Goal: Task Accomplishment & Management: Manage account settings

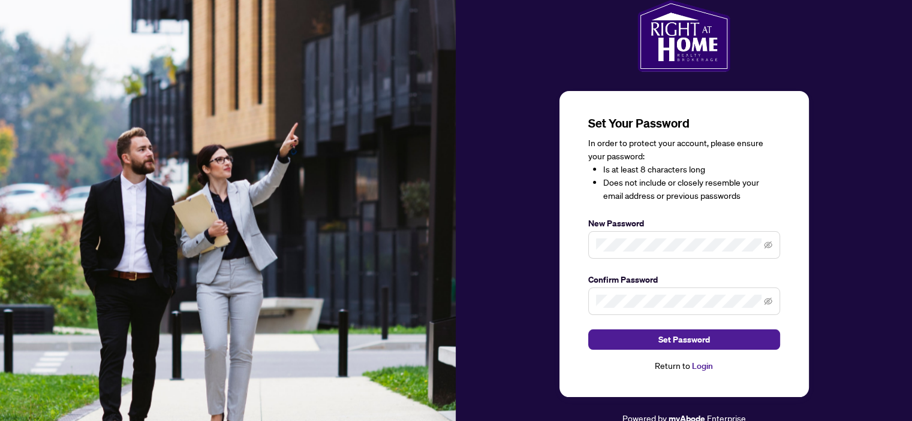
click at [578, 249] on div "Set Your Password In order to protect your account, please ensure your password…" at bounding box center [683, 244] width 249 height 306
click at [686, 336] on span "Set Password" at bounding box center [684, 339] width 52 height 19
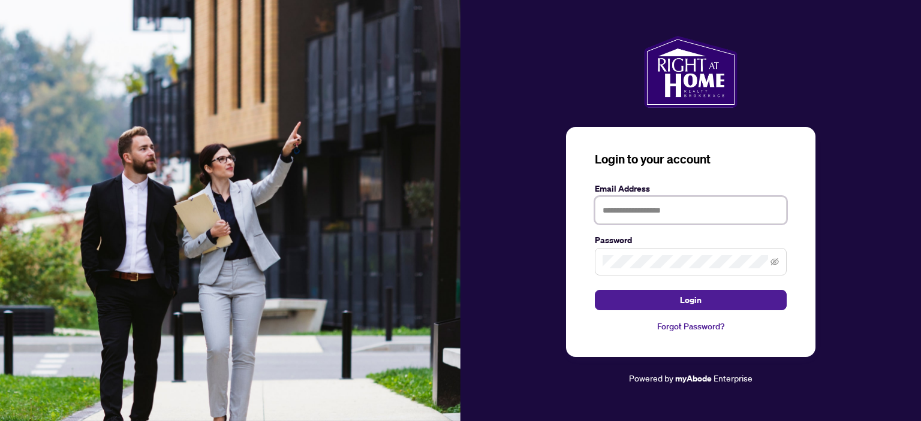
click at [604, 209] on input "text" at bounding box center [690, 211] width 192 height 28
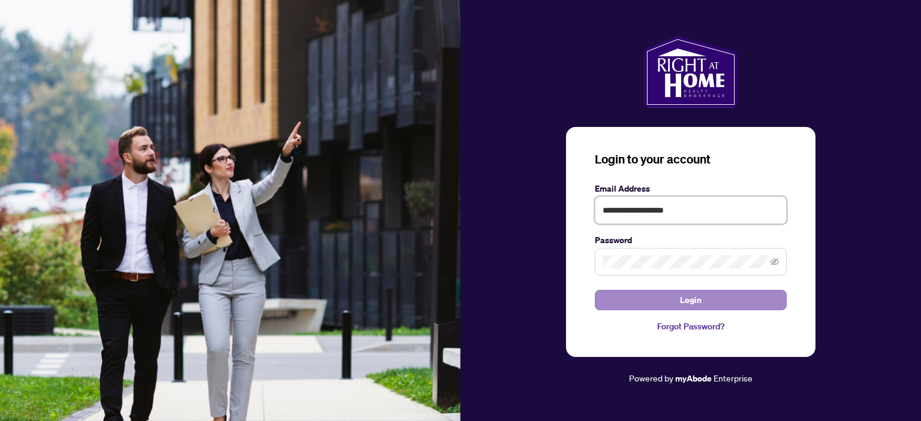
type input "**********"
click at [659, 297] on button "Login" at bounding box center [690, 300] width 192 height 20
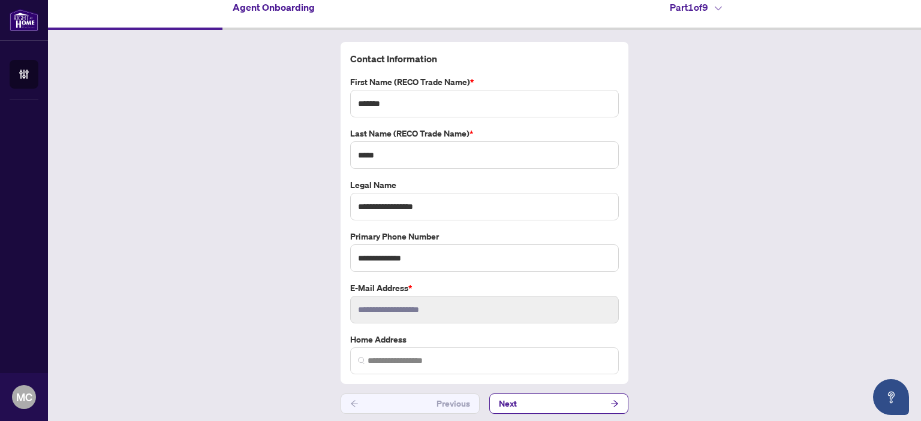
scroll to position [14, 0]
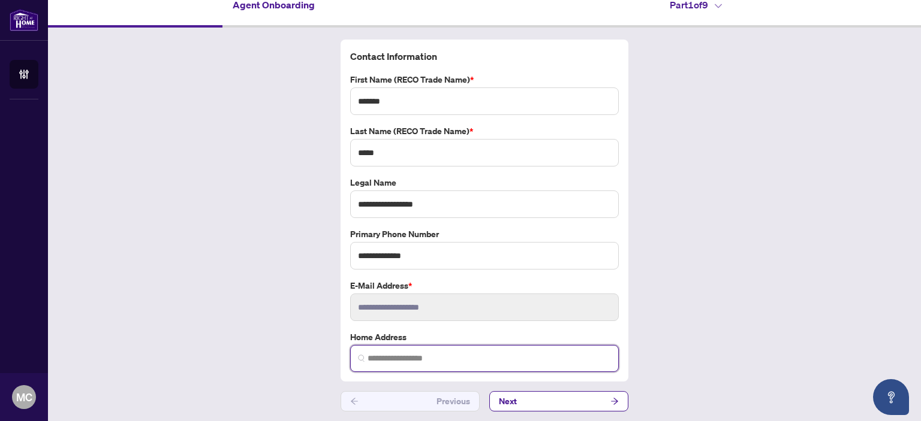
click at [367, 357] on input "search" at bounding box center [488, 358] width 243 height 13
type input "**********"
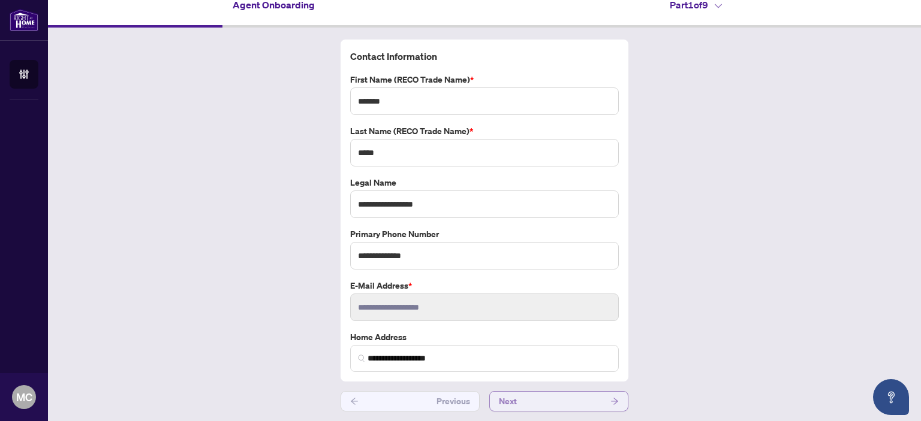
click at [611, 399] on icon "arrow-right" at bounding box center [614, 401] width 7 height 7
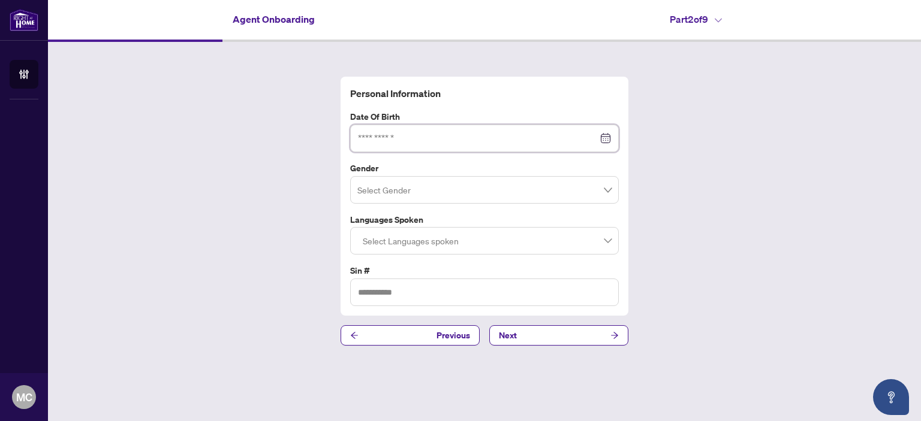
click at [360, 135] on input at bounding box center [478, 138] width 240 height 13
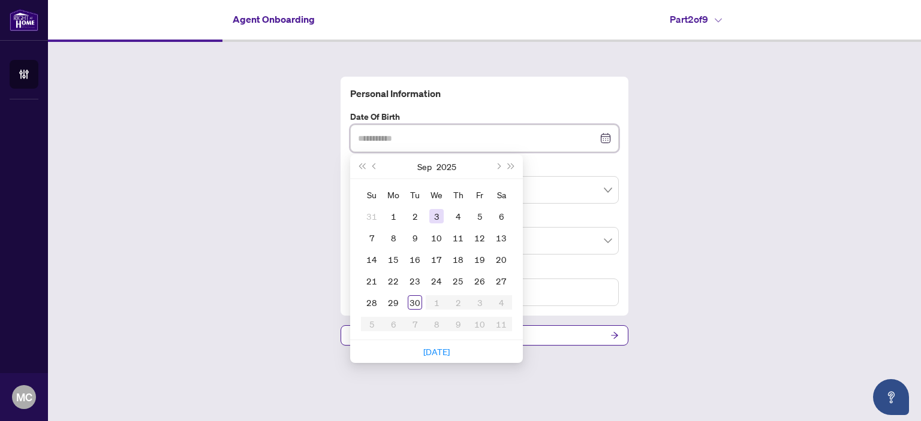
type input "**********"
click at [378, 168] on button "Previous month (PageUp)" at bounding box center [374, 167] width 13 height 24
click at [376, 169] on button "Previous month (PageUp)" at bounding box center [374, 167] width 13 height 24
click at [375, 169] on span "Previous month (PageUp)" at bounding box center [375, 167] width 6 height 6
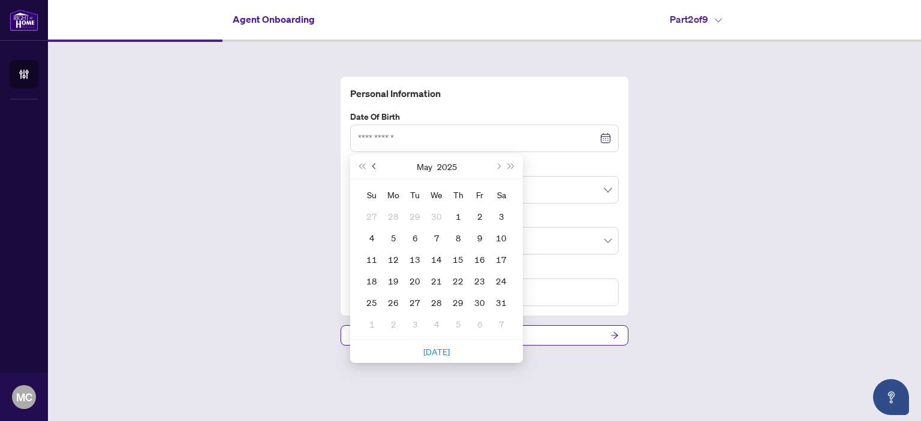
click at [374, 169] on span "Previous month (PageUp)" at bounding box center [375, 167] width 6 height 6
click at [364, 168] on span "Last year (Control + left)" at bounding box center [361, 167] width 6 height 6
click at [364, 167] on span "Last year (Control + left)" at bounding box center [361, 167] width 6 height 6
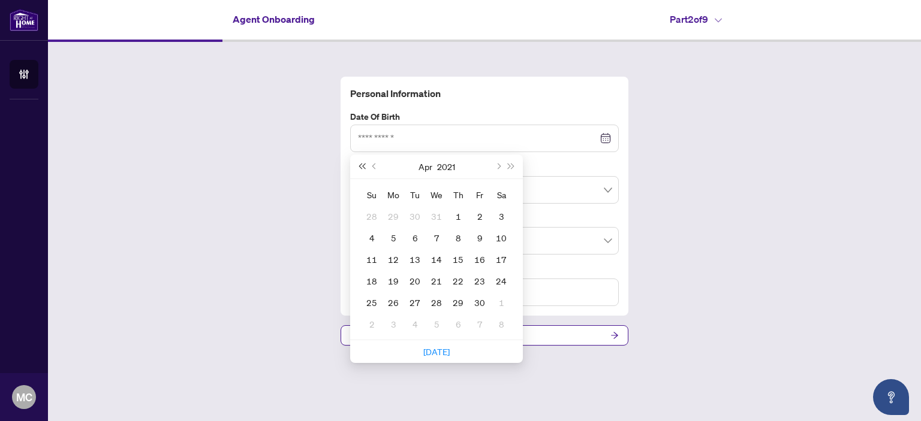
click at [364, 167] on span "Last year (Control + left)" at bounding box center [361, 167] width 6 height 6
click at [363, 167] on span "Last year (Control + left)" at bounding box center [361, 167] width 6 height 6
click at [364, 170] on button "Last year (Control + left)" at bounding box center [361, 167] width 13 height 24
click at [363, 170] on button "Last year (Control + left)" at bounding box center [361, 167] width 13 height 24
click at [362, 170] on button "Last year (Control + left)" at bounding box center [361, 167] width 13 height 24
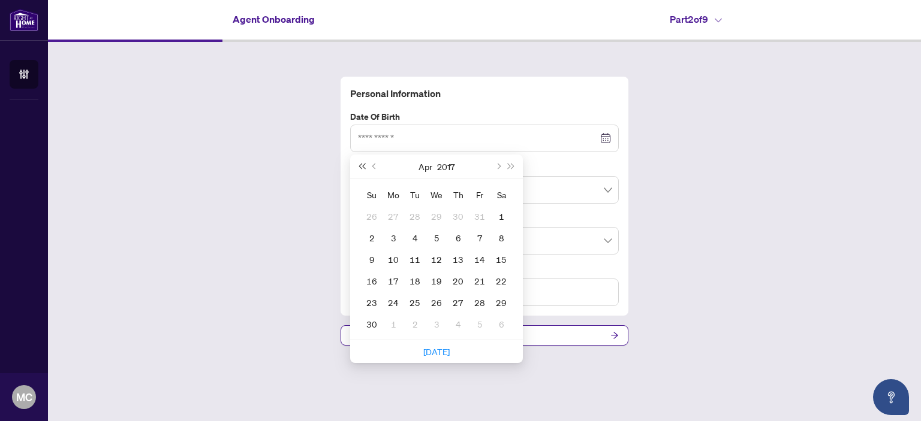
click at [362, 170] on button "Last year (Control + left)" at bounding box center [361, 167] width 13 height 24
click at [364, 170] on button "Last year (Control + left)" at bounding box center [361, 167] width 13 height 24
click at [360, 168] on button "Last year (Control + left)" at bounding box center [361, 167] width 13 height 24
click at [359, 167] on button "Last year (Control + left)" at bounding box center [361, 167] width 13 height 24
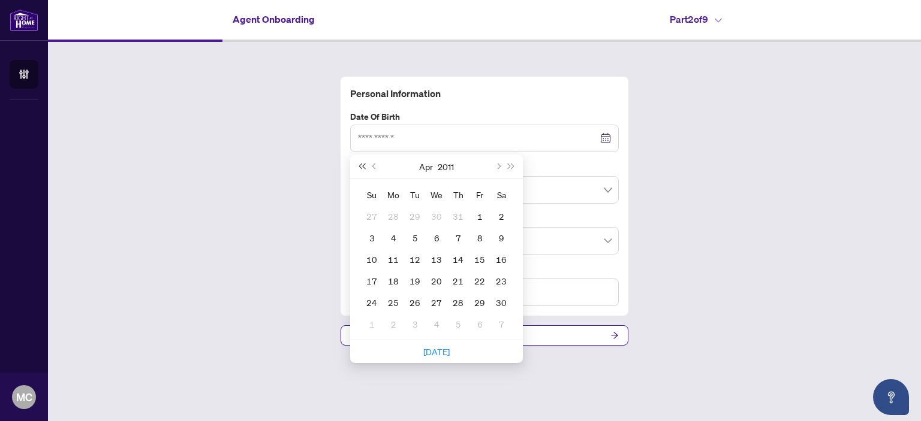
click at [358, 167] on button "Last year (Control + left)" at bounding box center [361, 167] width 13 height 24
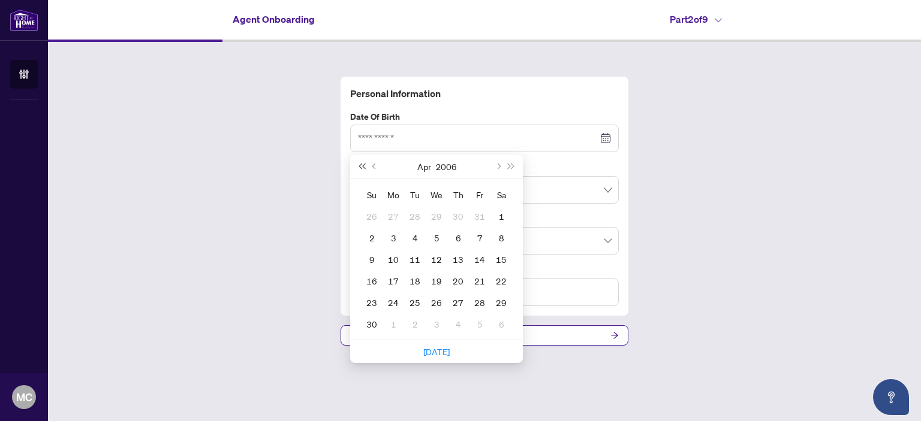
click at [358, 167] on button "Last year (Control + left)" at bounding box center [361, 167] width 13 height 24
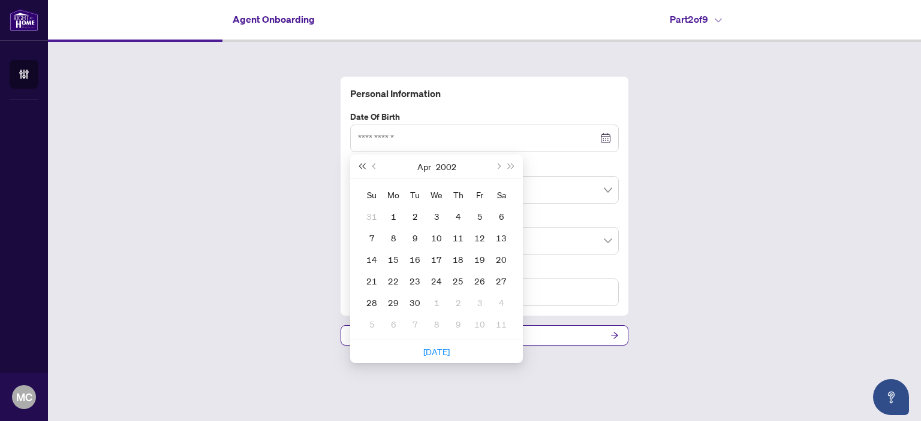
click at [358, 167] on button "Last year (Control + left)" at bounding box center [361, 167] width 13 height 24
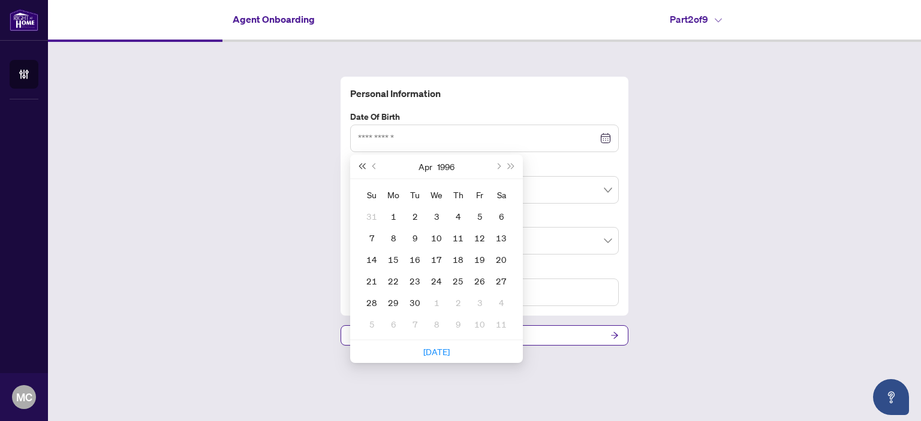
click at [358, 167] on button "Last year (Control + left)" at bounding box center [361, 167] width 13 height 24
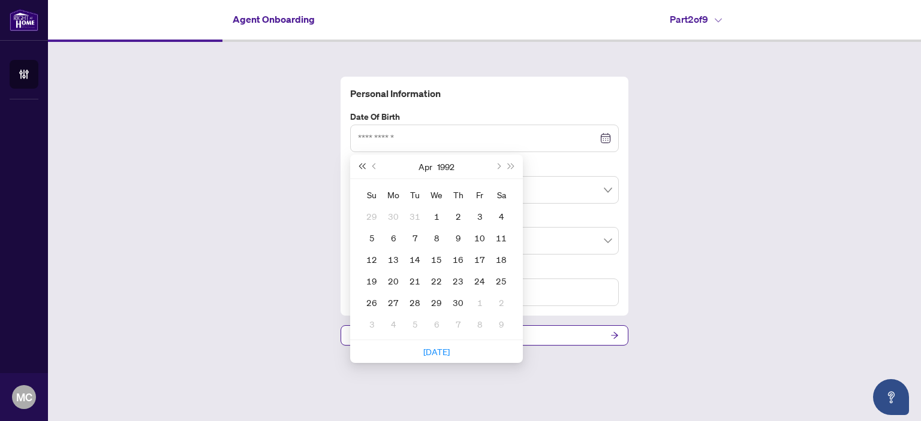
click at [358, 167] on button "Last year (Control + left)" at bounding box center [361, 167] width 13 height 24
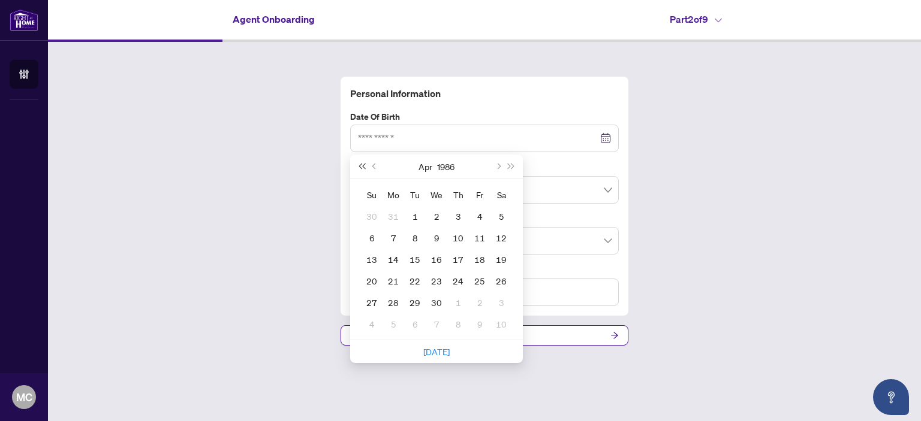
click at [358, 167] on button "Last year (Control + left)" at bounding box center [361, 167] width 13 height 24
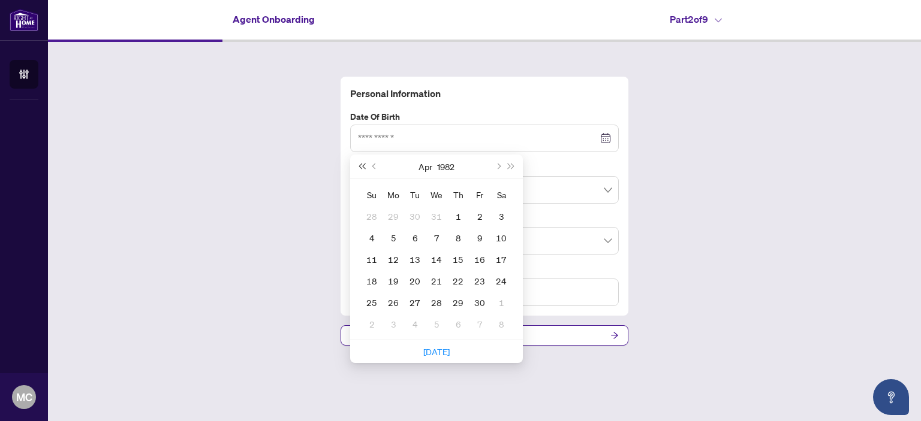
click at [358, 167] on button "Last year (Control + left)" at bounding box center [361, 167] width 13 height 24
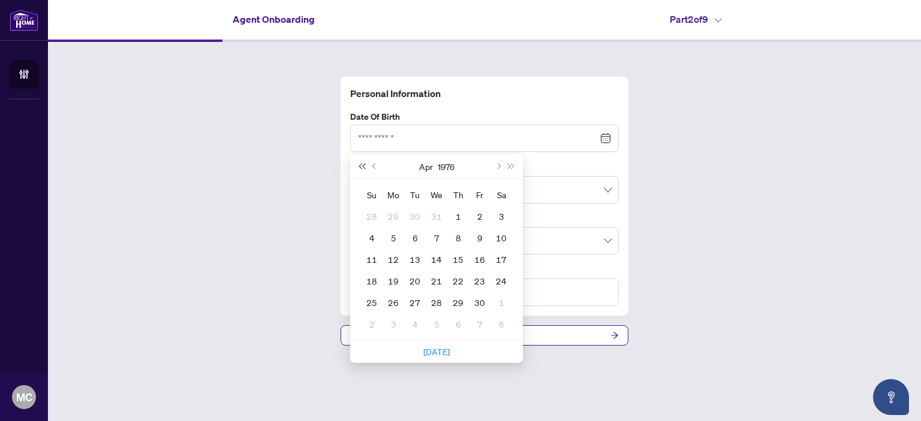
click at [358, 167] on button "Last year (Control + left)" at bounding box center [361, 167] width 13 height 24
click at [357, 167] on button "Last year (Control + left)" at bounding box center [361, 167] width 13 height 24
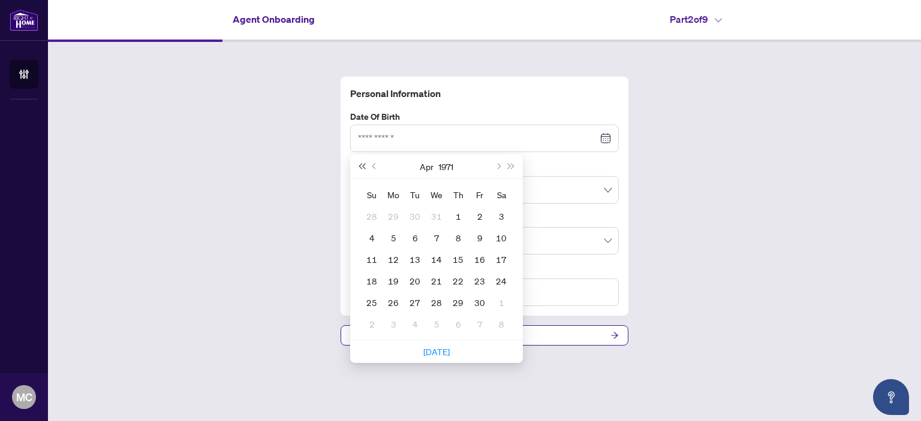
click at [356, 167] on button "Last year (Control + left)" at bounding box center [361, 167] width 13 height 24
click at [371, 165] on button "Previous month (PageUp)" at bounding box center [374, 167] width 13 height 24
click at [497, 166] on span "Next month (PageDown)" at bounding box center [497, 167] width 6 height 6
click at [496, 166] on span "Next month (PageDown)" at bounding box center [497, 167] width 6 height 6
click at [495, 166] on span "Next month (PageDown)" at bounding box center [497, 167] width 6 height 6
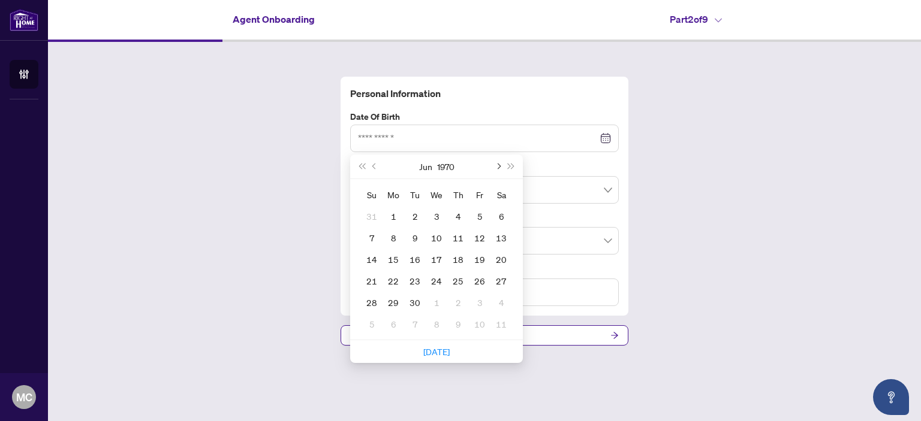
click at [494, 166] on span "Next month (PageDown)" at bounding box center [497, 167] width 6 height 6
type input "**********"
click at [391, 276] on div "20" at bounding box center [393, 281] width 14 height 14
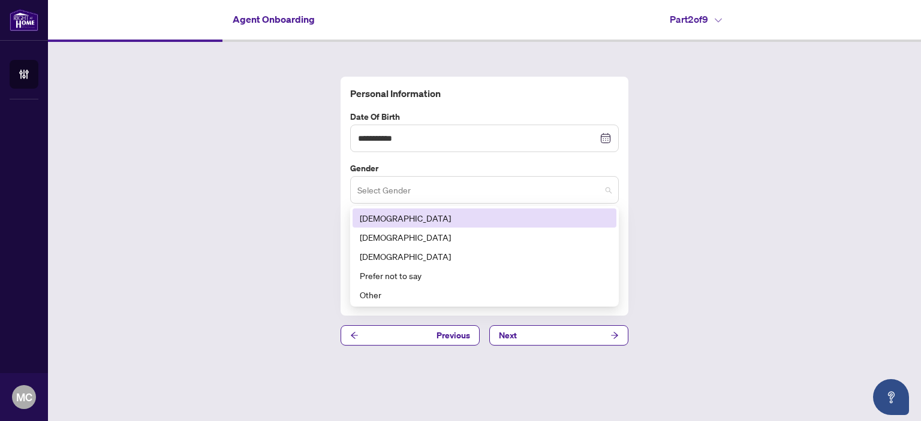
click at [605, 189] on span at bounding box center [484, 190] width 254 height 23
click at [446, 217] on div "[DEMOGRAPHIC_DATA]" at bounding box center [484, 218] width 249 height 13
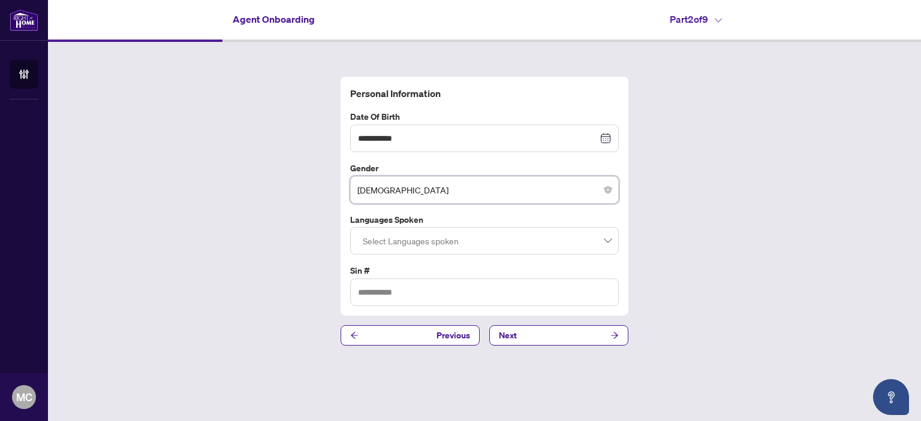
click at [605, 240] on div at bounding box center [484, 241] width 253 height 22
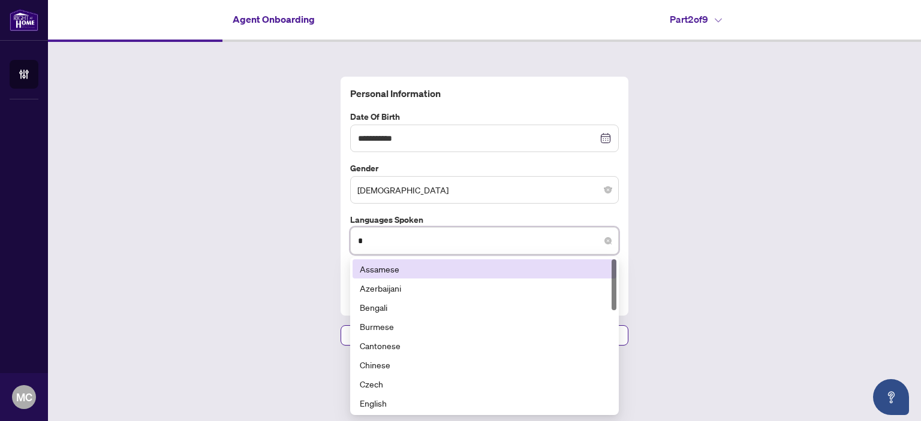
type input "**"
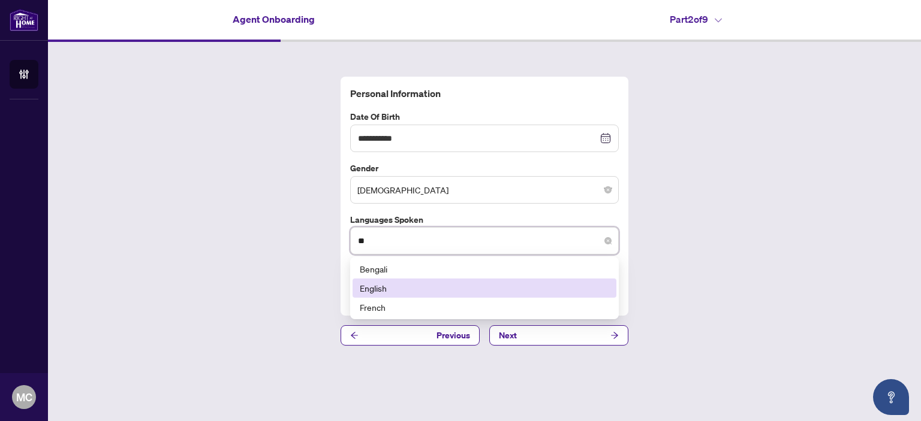
click at [379, 288] on div "English" at bounding box center [484, 288] width 249 height 13
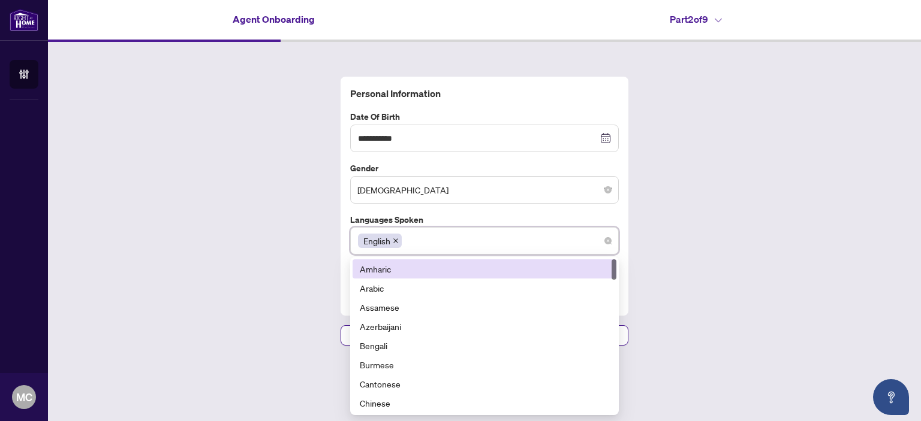
click at [738, 294] on div "**********" at bounding box center [484, 211] width 873 height 339
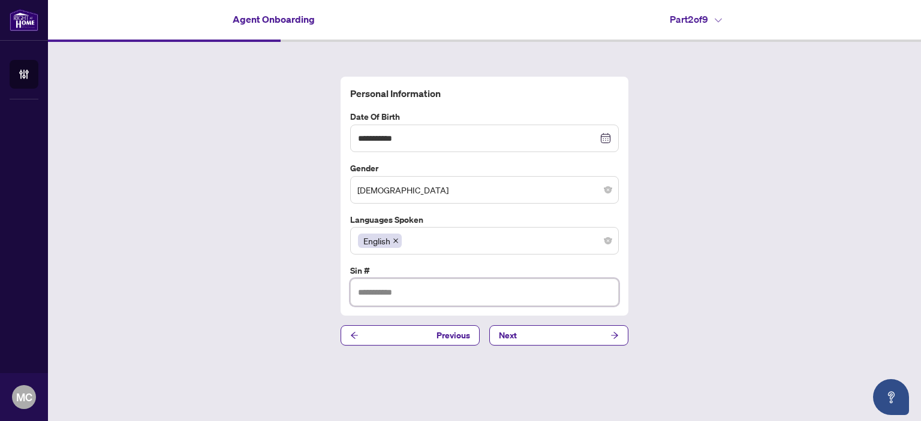
click at [372, 295] on input "text" at bounding box center [484, 293] width 268 height 28
type input "*********"
click at [611, 335] on icon "arrow-right" at bounding box center [614, 336] width 7 height 7
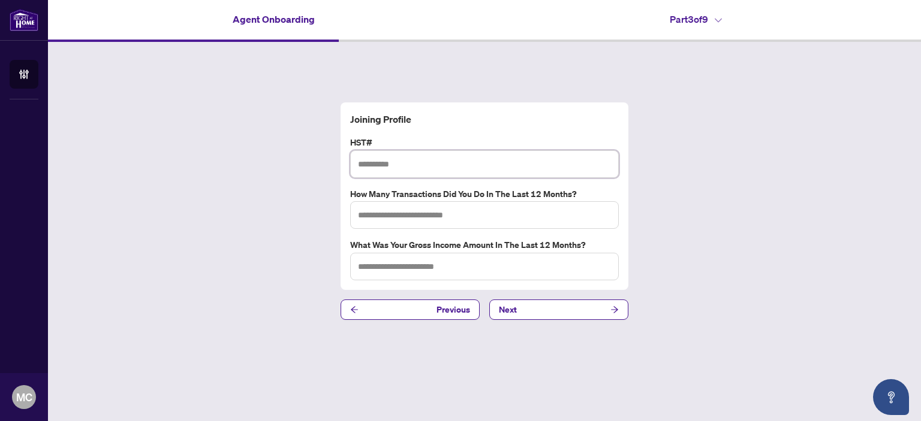
click at [354, 163] on input "text" at bounding box center [484, 164] width 268 height 28
paste input "**********"
type input "**********"
click at [358, 215] on input "text" at bounding box center [484, 215] width 268 height 28
type input "*"
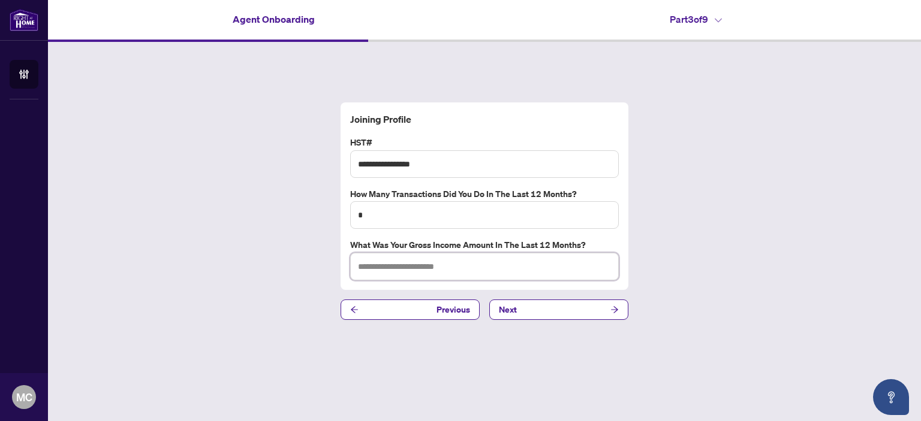
click at [357, 263] on input "text" at bounding box center [484, 267] width 268 height 28
drag, startPoint x: 358, startPoint y: 268, endPoint x: 391, endPoint y: 272, distance: 33.2
click at [391, 272] on input "********" at bounding box center [484, 267] width 268 height 28
click at [398, 269] on input "********" at bounding box center [484, 267] width 268 height 28
click at [396, 272] on input "********" at bounding box center [484, 267] width 268 height 28
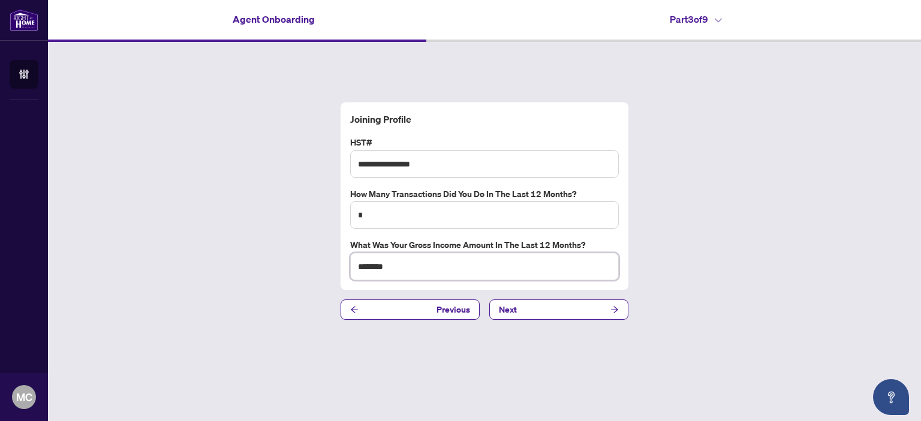
click at [427, 268] on input "********" at bounding box center [484, 267] width 268 height 28
type input "********"
click at [610, 308] on icon "arrow-right" at bounding box center [614, 310] width 8 height 8
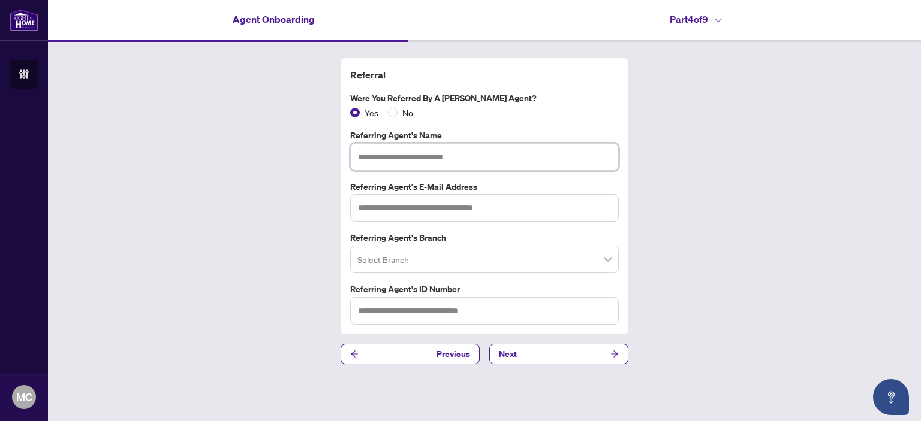
click at [360, 155] on input "text" at bounding box center [484, 157] width 268 height 28
click at [606, 260] on span at bounding box center [484, 259] width 254 height 23
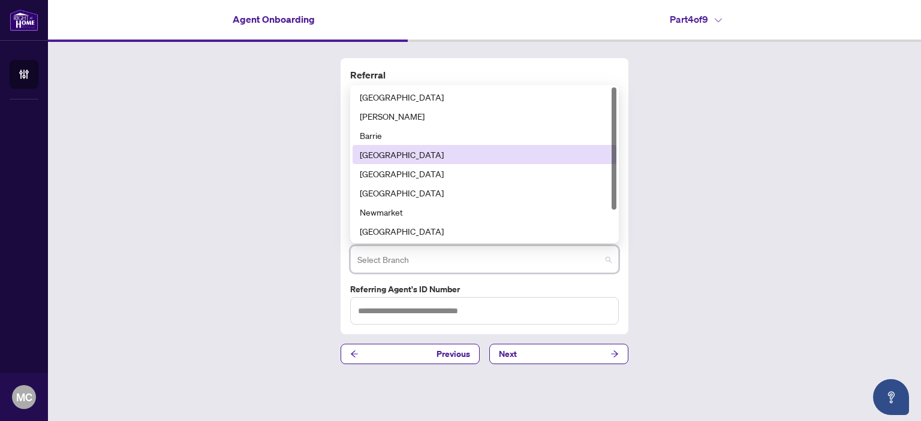
click at [388, 153] on div "[GEOGRAPHIC_DATA]" at bounding box center [484, 154] width 249 height 13
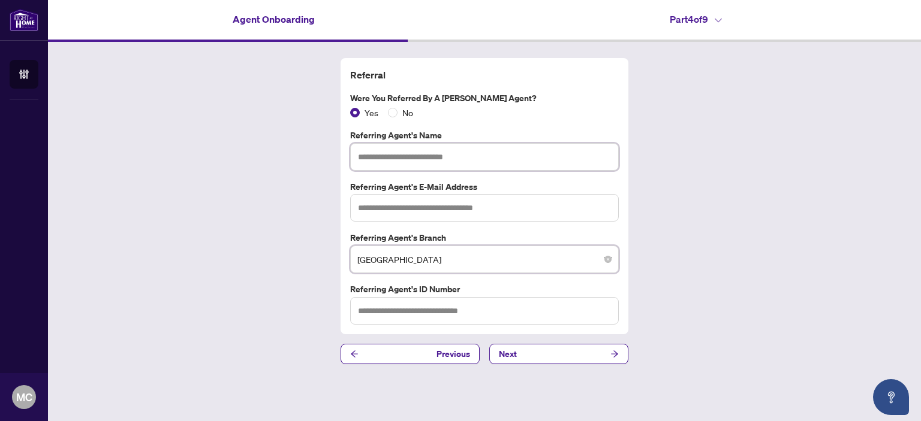
click at [361, 155] on input "text" at bounding box center [484, 157] width 268 height 28
drag, startPoint x: 355, startPoint y: 156, endPoint x: 397, endPoint y: 157, distance: 41.4
click at [397, 157] on input "*******" at bounding box center [484, 157] width 268 height 28
paste input "**********"
type input "**********"
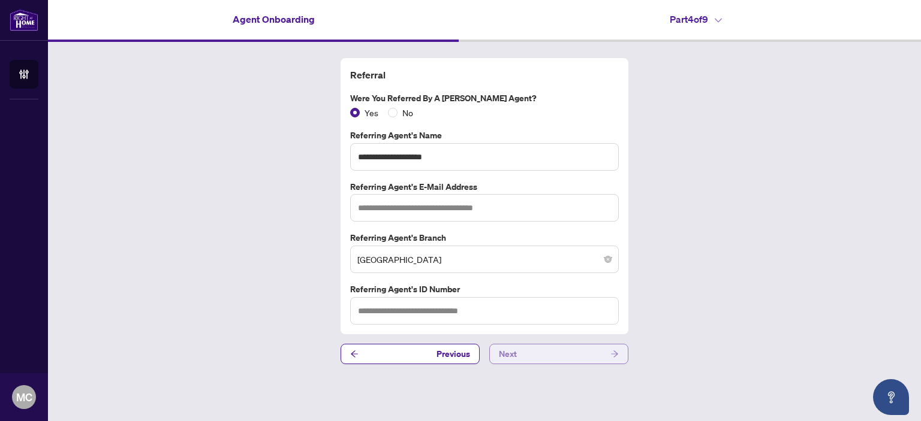
click at [614, 356] on icon "arrow-right" at bounding box center [614, 354] width 8 height 8
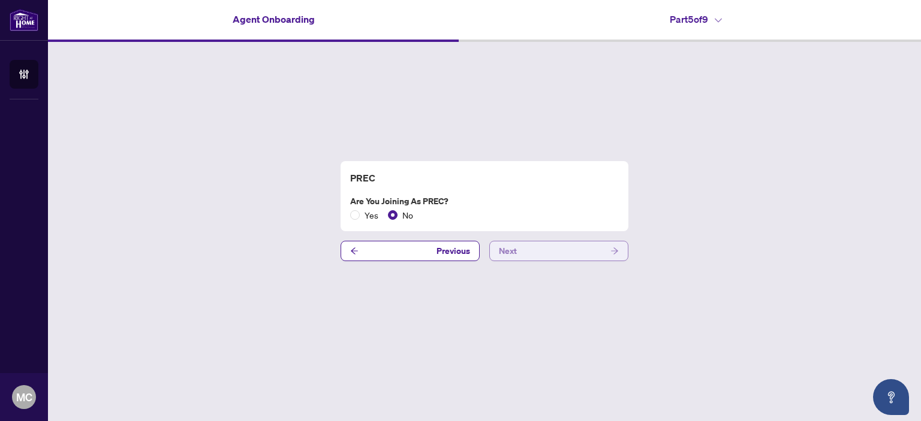
click at [618, 251] on icon "arrow-right" at bounding box center [614, 251] width 8 height 8
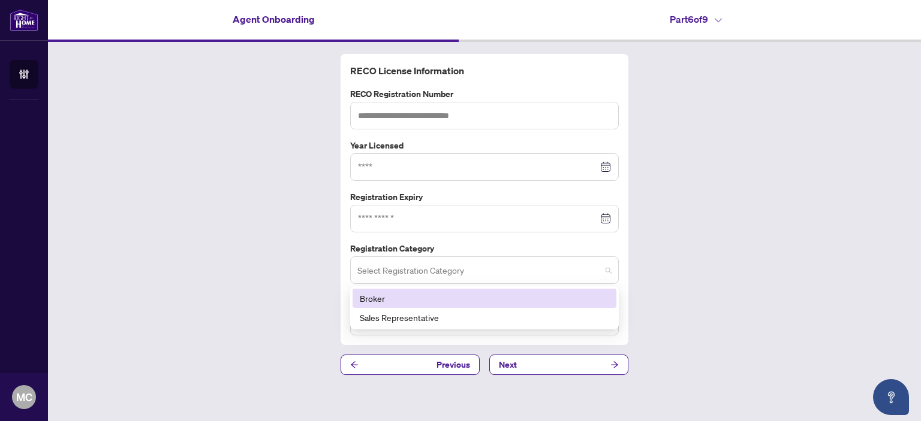
click at [608, 268] on span at bounding box center [484, 270] width 254 height 23
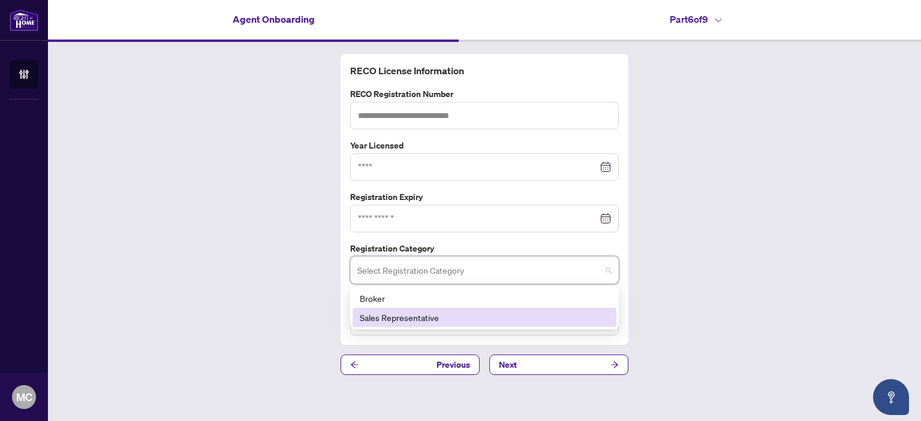
click at [588, 318] on div "Sales Representative" at bounding box center [484, 317] width 249 height 13
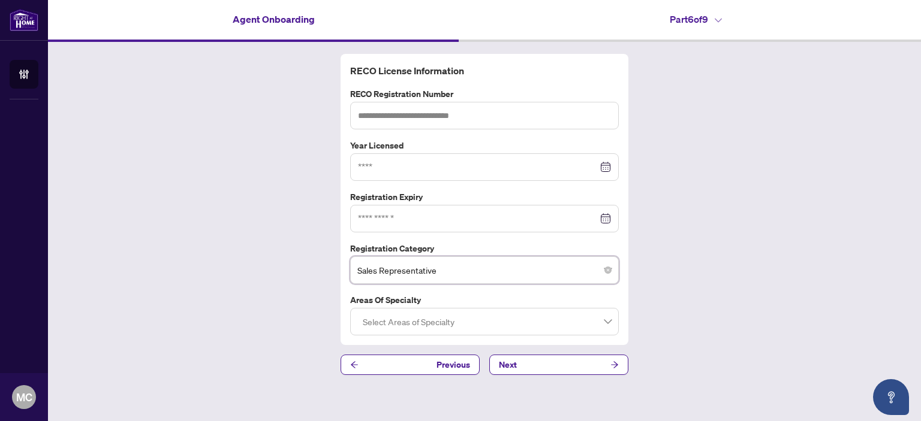
click at [606, 322] on div at bounding box center [484, 322] width 253 height 22
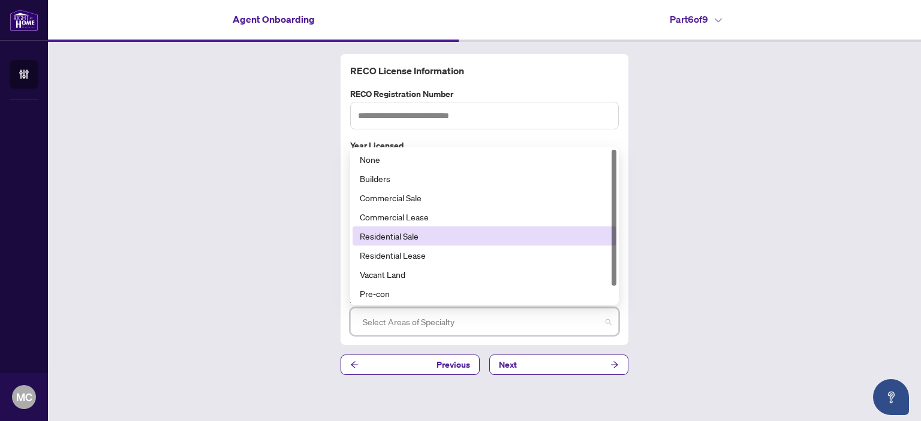
click at [406, 234] on div "Residential Sale" at bounding box center [484, 236] width 249 height 13
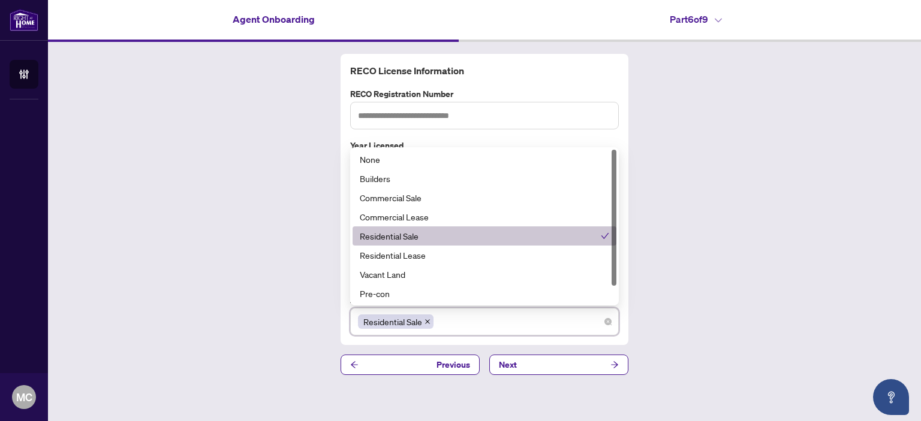
click at [763, 218] on div "RECO License Information RECO Registration Number Year Licensed Registration Ex…" at bounding box center [484, 214] width 873 height 345
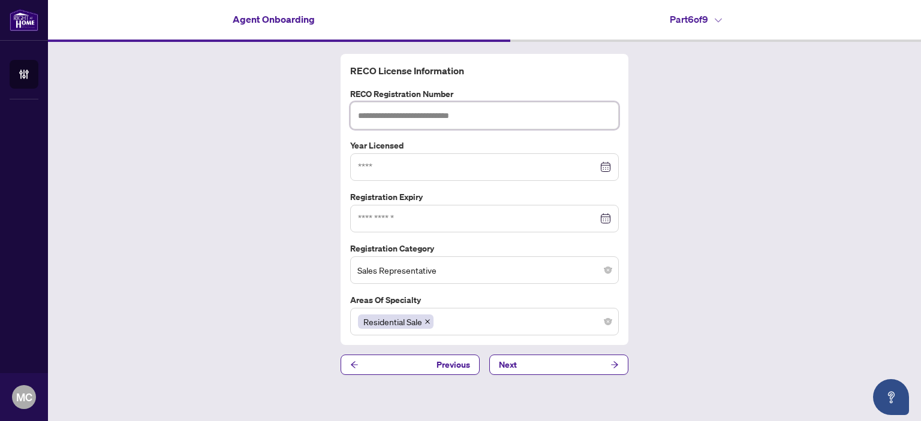
click at [367, 119] on input "text" at bounding box center [484, 116] width 268 height 28
type input "*******"
click at [364, 164] on input at bounding box center [478, 167] width 240 height 13
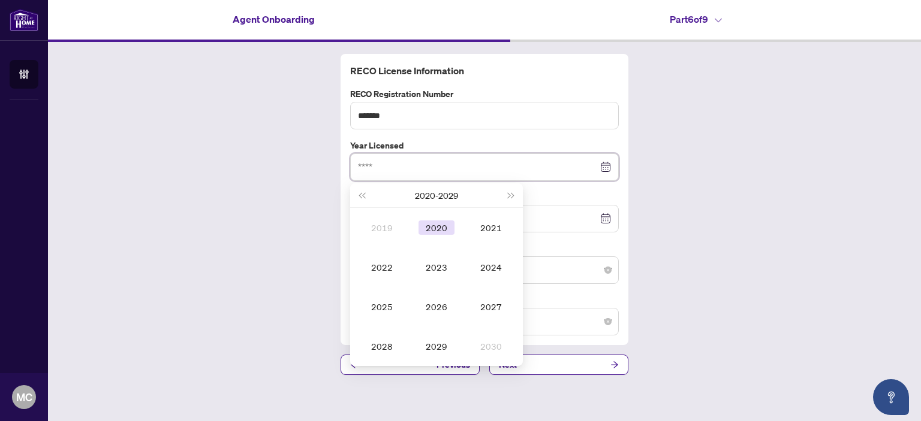
type input "****"
click at [360, 189] on button "Last year (Control + left)" at bounding box center [361, 195] width 13 height 24
type input "****"
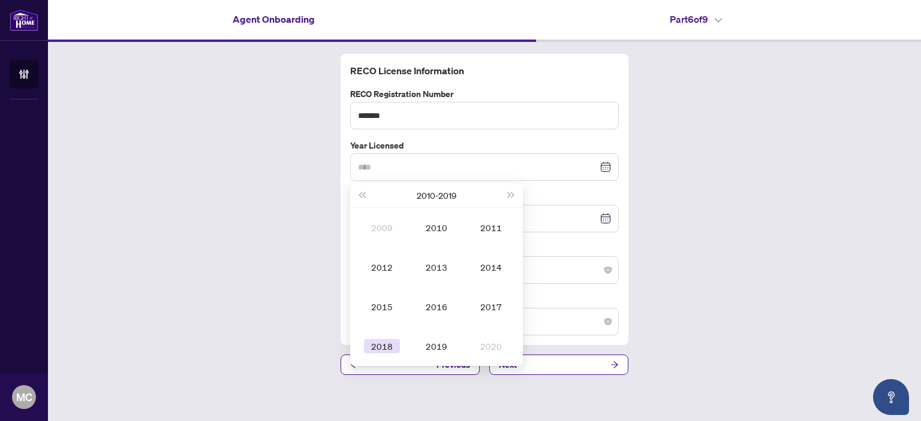
click at [384, 341] on div "2018" at bounding box center [382, 346] width 36 height 14
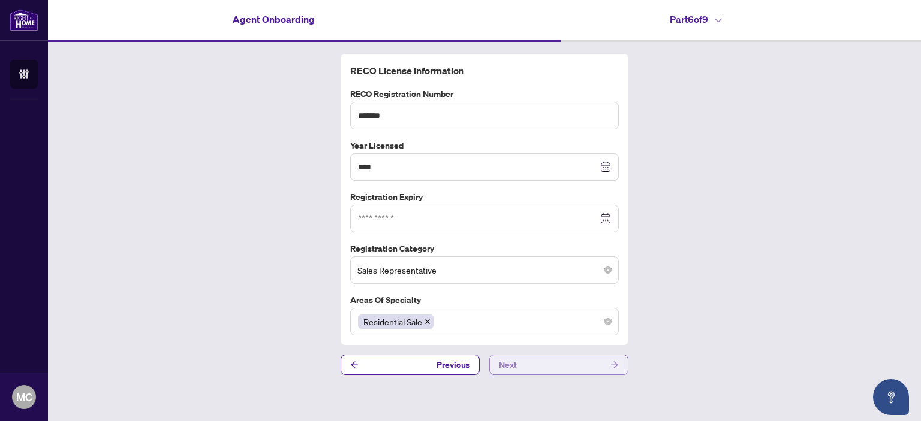
click at [612, 364] on icon "arrow-right" at bounding box center [614, 365] width 8 height 8
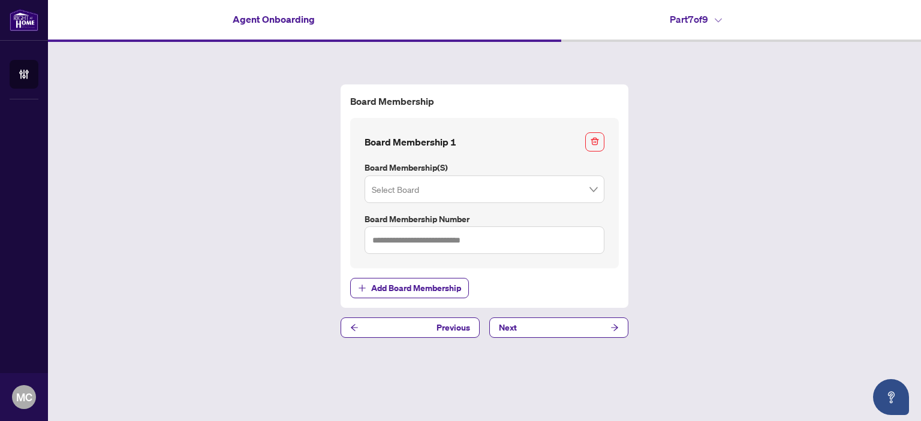
click at [592, 190] on span at bounding box center [484, 189] width 225 height 23
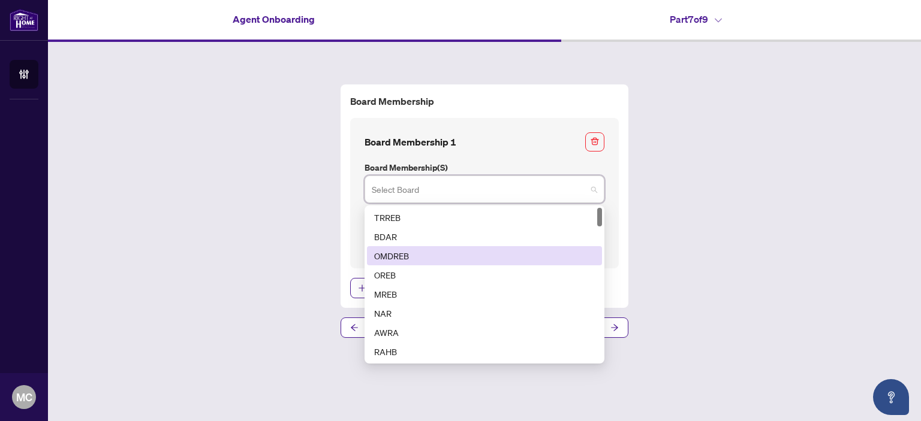
click at [414, 252] on div "OMDREB" at bounding box center [484, 255] width 221 height 13
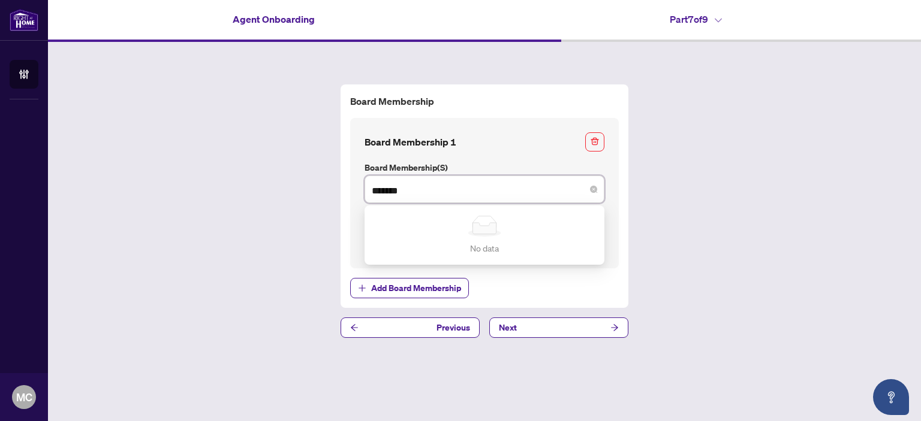
type input "*******"
click at [796, 212] on div "Board Membership Board Membership 1 Board Membership(s) OMDREB No data No data …" at bounding box center [484, 211] width 873 height 339
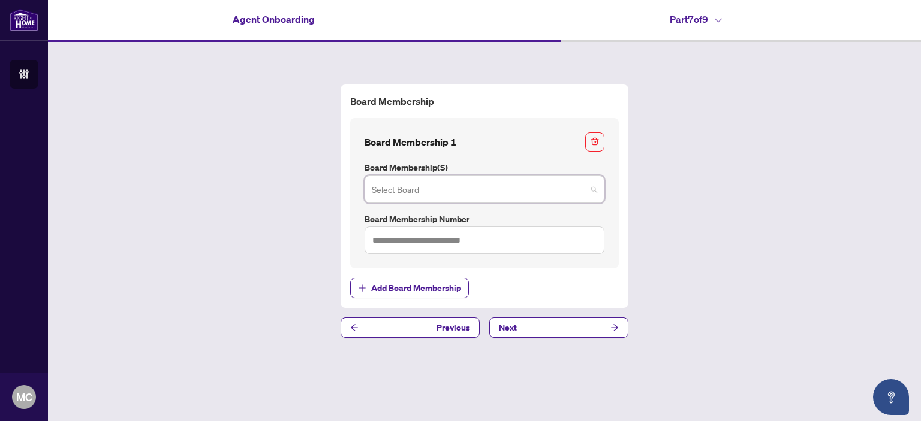
click at [590, 189] on span at bounding box center [484, 189] width 225 height 23
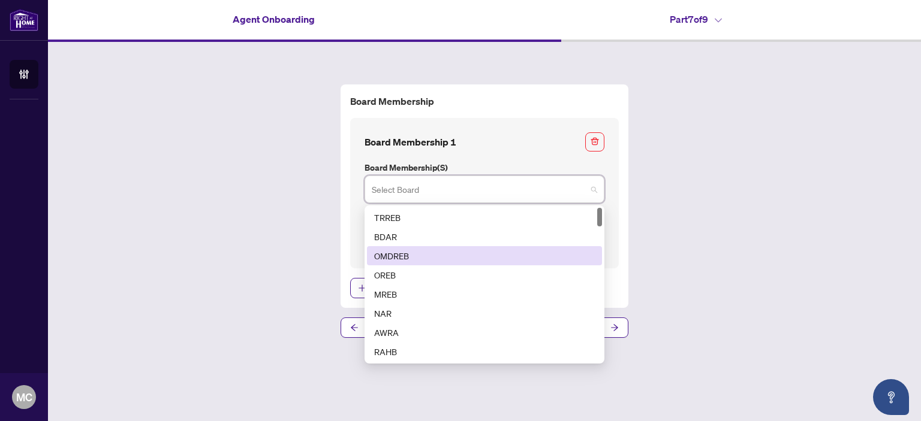
click at [423, 254] on div "OMDREB" at bounding box center [484, 255] width 221 height 13
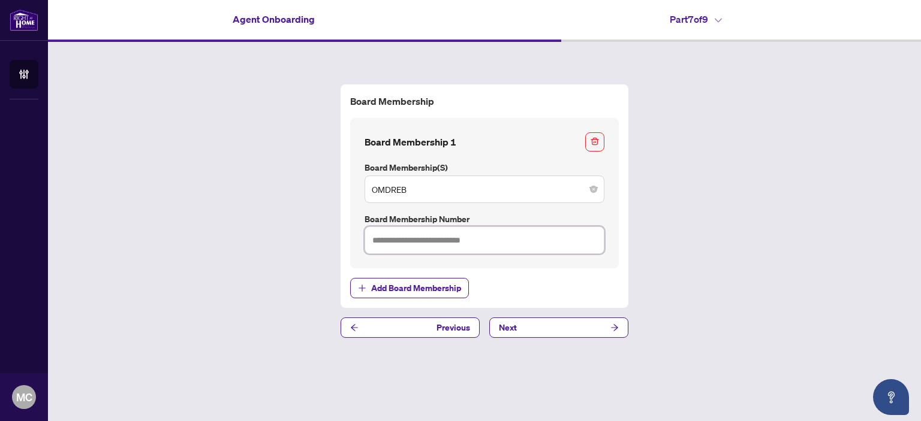
click at [391, 239] on input "text" at bounding box center [484, 241] width 240 height 28
type input "*******"
click at [615, 328] on icon "arrow-right" at bounding box center [614, 328] width 8 height 8
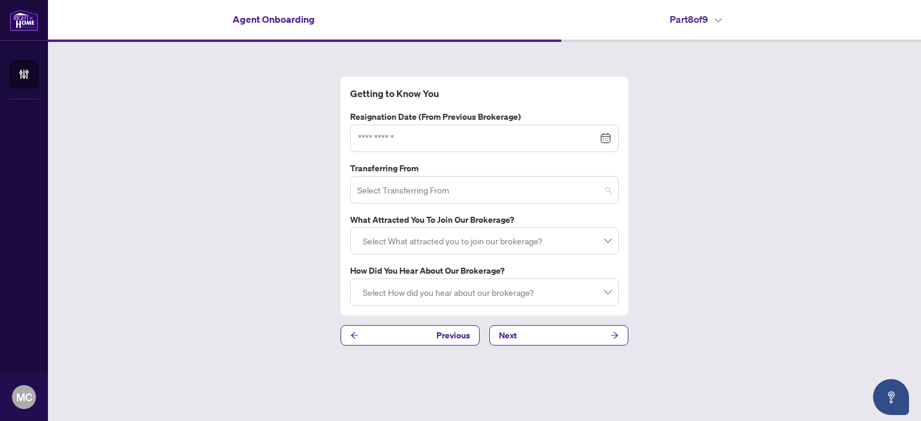
click at [606, 188] on span at bounding box center [484, 190] width 254 height 23
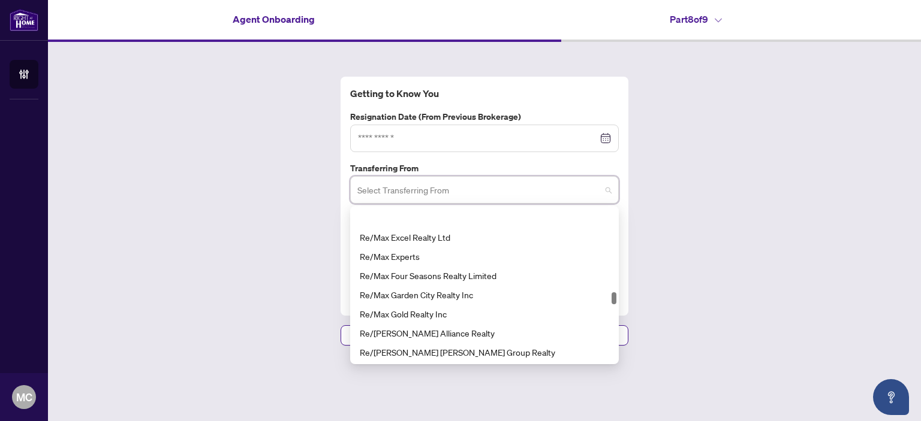
scroll to position [4182, 0]
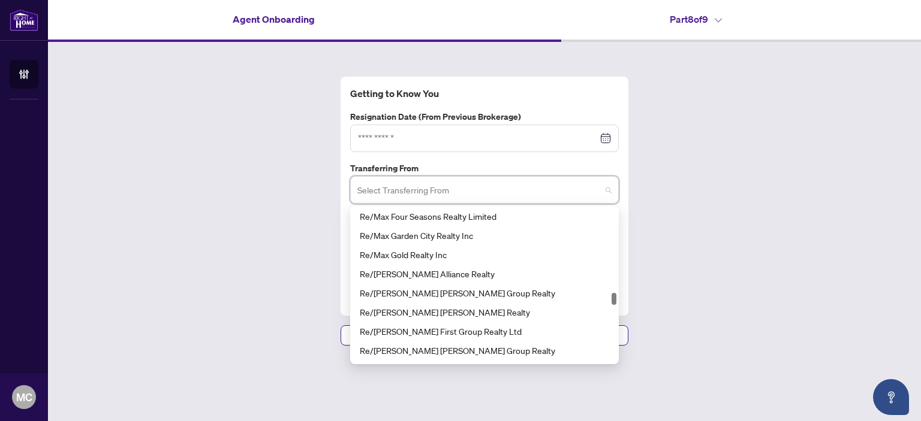
drag, startPoint x: 612, startPoint y: 216, endPoint x: 604, endPoint y: 300, distance: 84.9
click at [604, 300] on div "Re/Max Four Seasons Realty Limited Re/Max Garden City Realty Inc Re/Max Gold Re…" at bounding box center [484, 285] width 264 height 153
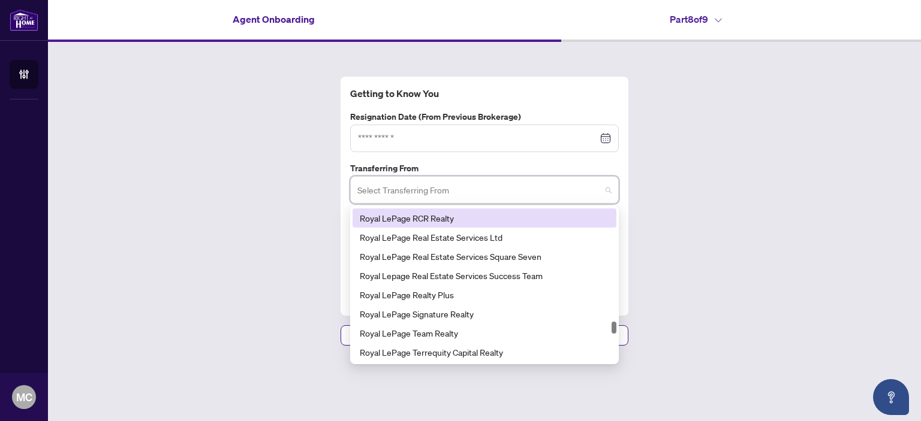
scroll to position [5600, 0]
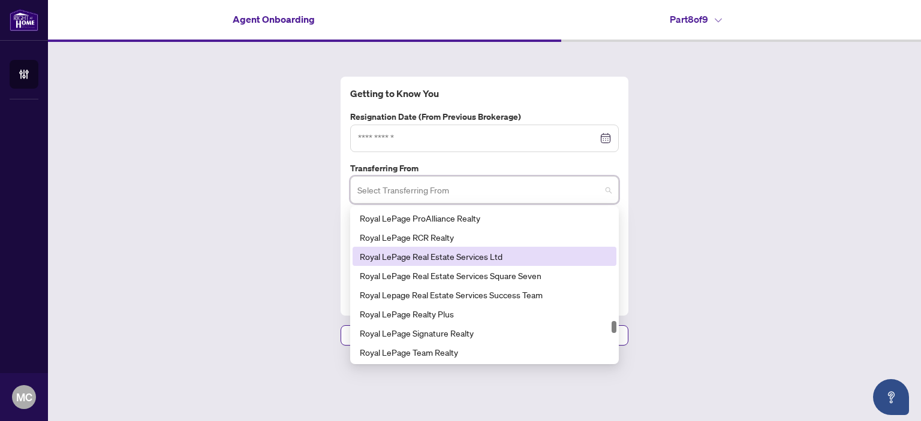
click at [490, 252] on div "Royal LePage Real Estate Services Ltd" at bounding box center [484, 256] width 249 height 13
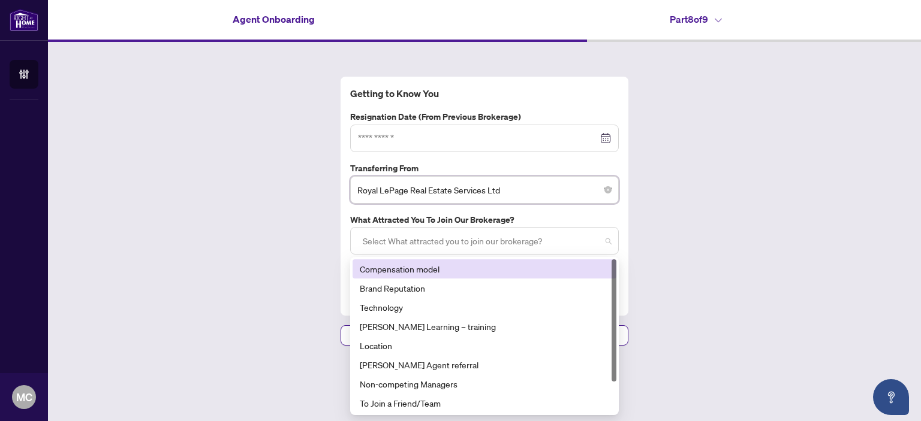
click at [606, 244] on div at bounding box center [484, 241] width 253 height 22
click at [494, 272] on div "Compensation model" at bounding box center [484, 268] width 249 height 13
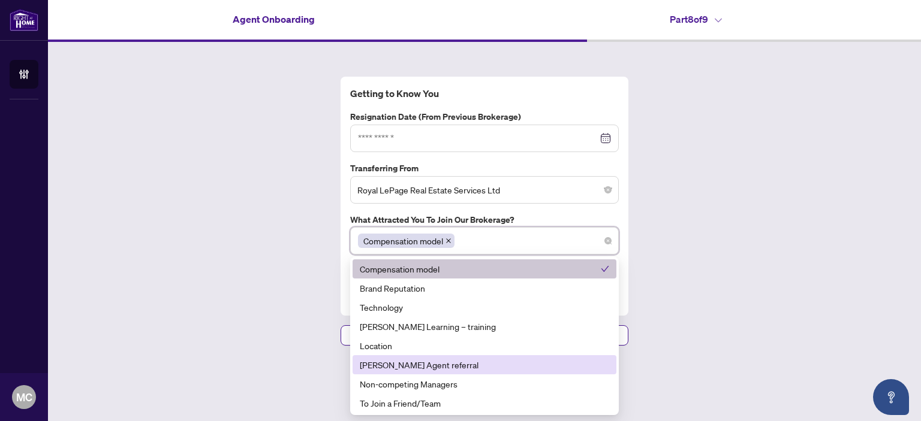
scroll to position [38, 0]
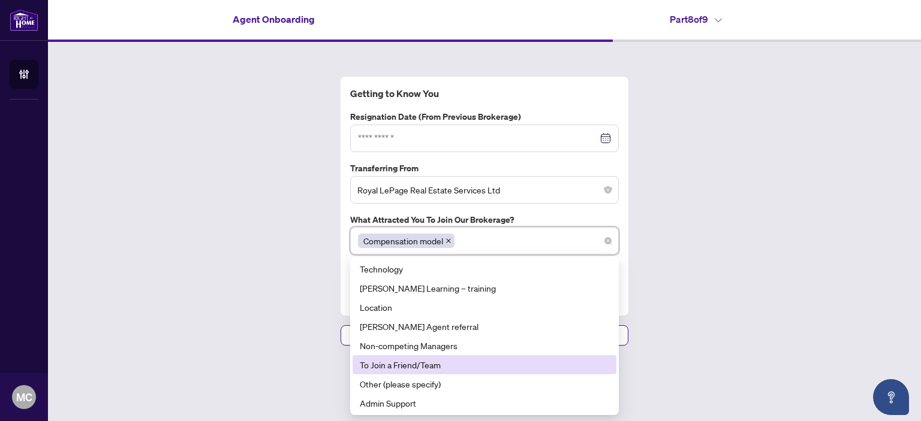
click at [466, 363] on div "To Join a Friend/Team" at bounding box center [484, 364] width 249 height 13
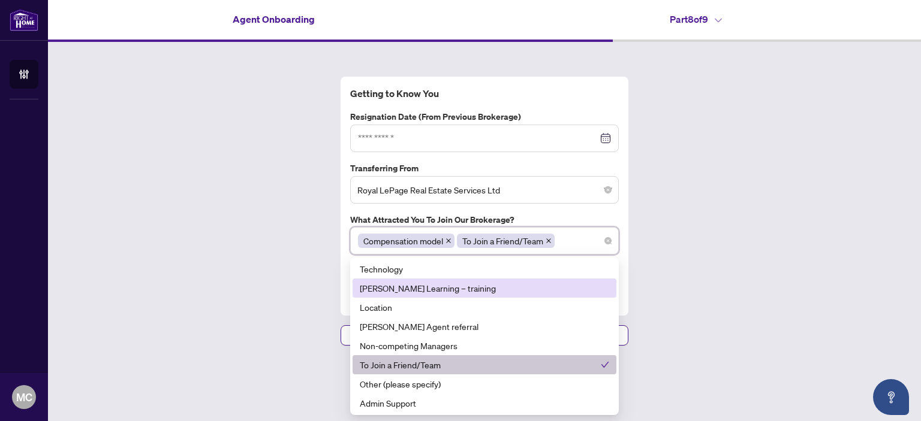
click at [481, 290] on div "[PERSON_NAME] Learning – training" at bounding box center [484, 288] width 249 height 13
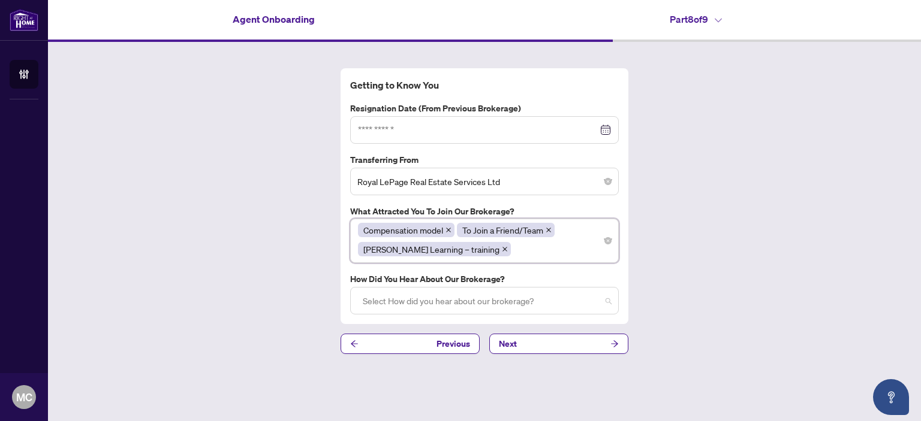
click at [606, 300] on div at bounding box center [484, 301] width 253 height 22
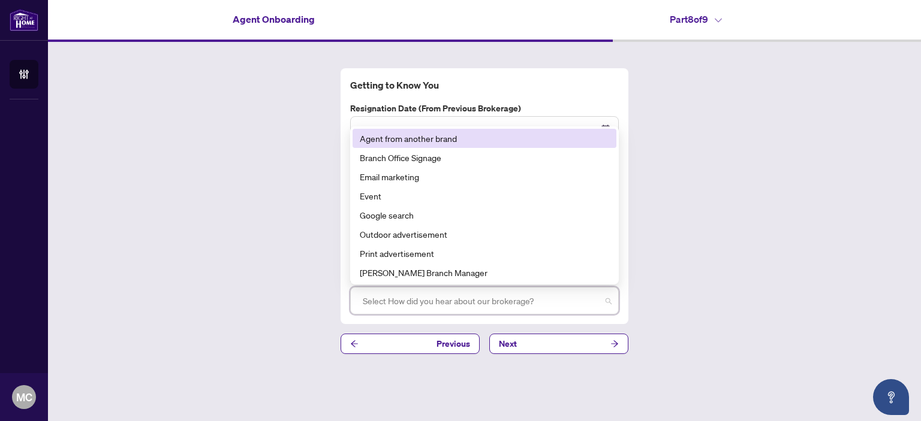
click at [606, 301] on div at bounding box center [484, 301] width 253 height 22
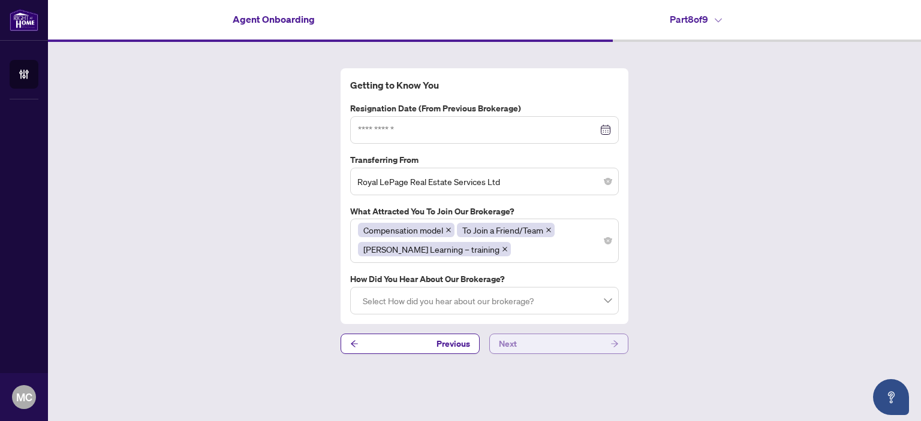
click at [610, 345] on icon "arrow-right" at bounding box center [614, 344] width 8 height 8
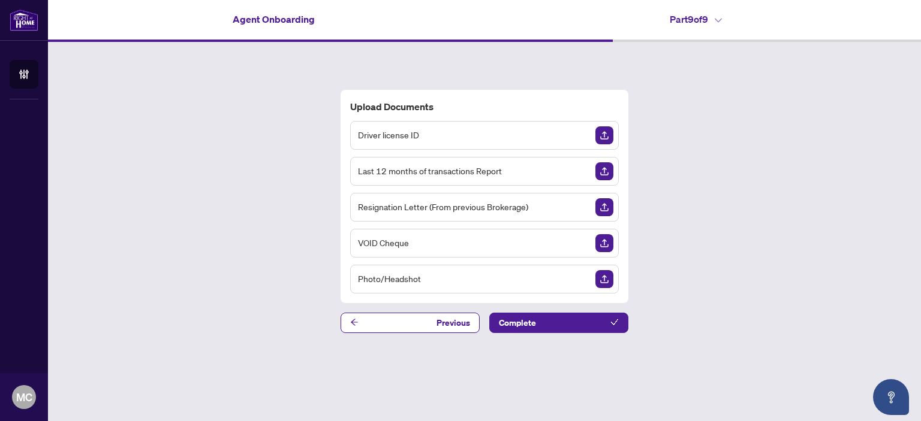
click at [728, 165] on div "Upload Documents Driver license ID Last 12 months of transactions Report Resign…" at bounding box center [484, 211] width 873 height 339
click at [720, 19] on icon at bounding box center [717, 20] width 7 height 5
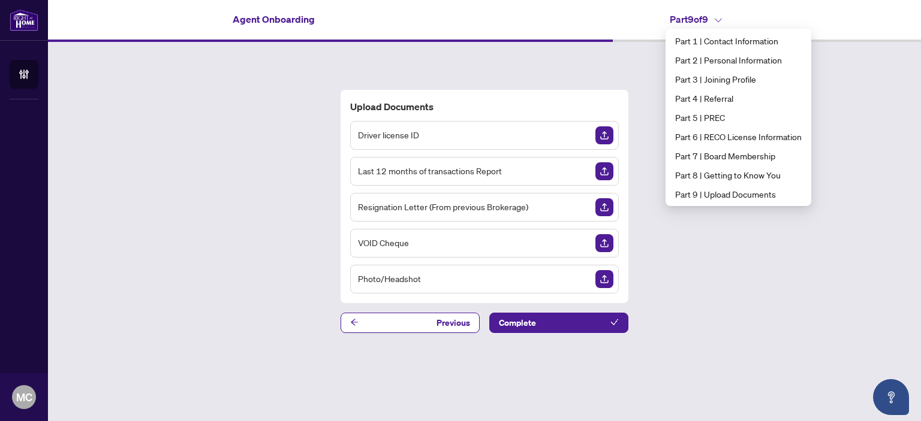
click at [826, 22] on div "Part 9 of 9" at bounding box center [695, 19] width 422 height 14
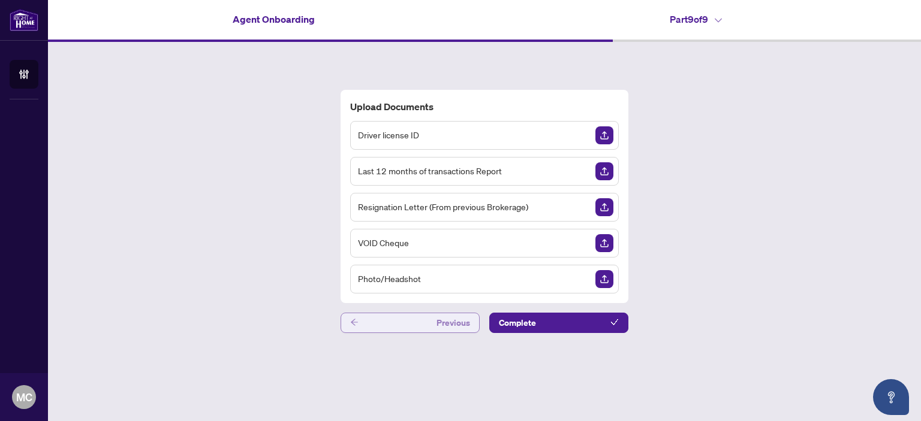
click at [407, 320] on button "Previous" at bounding box center [409, 323] width 139 height 20
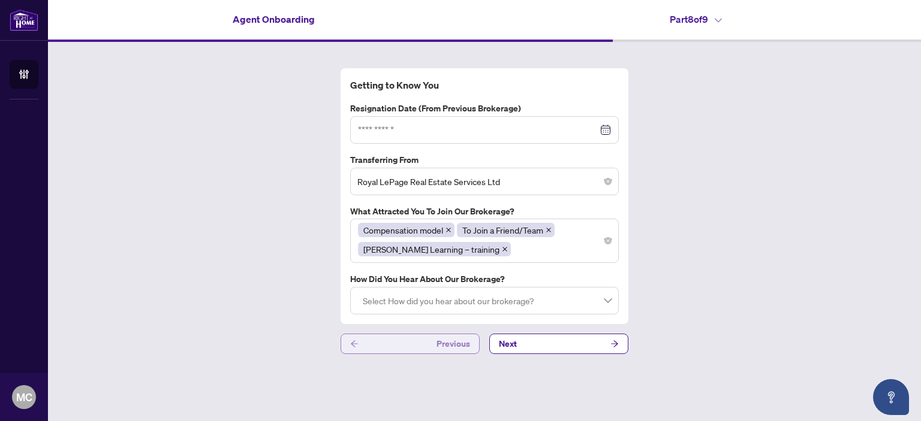
click at [417, 347] on button "Previous" at bounding box center [409, 344] width 139 height 20
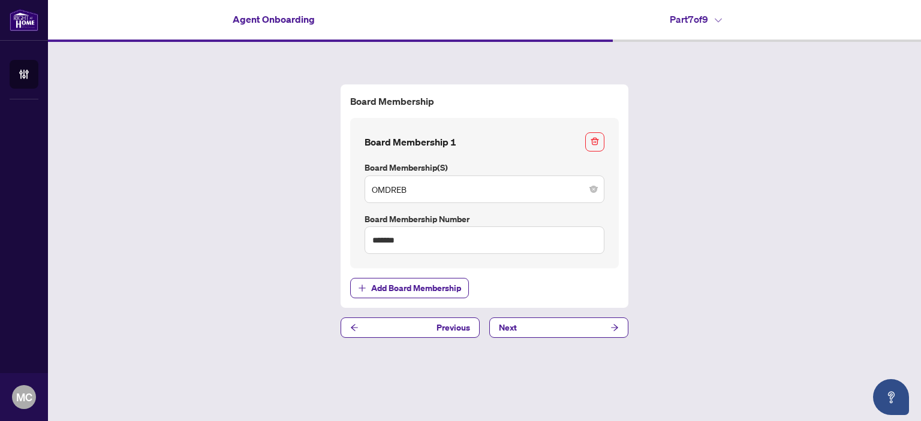
click at [417, 346] on div "Board Membership Board Membership 1 Board Membership(s) OMDREB Board Membership…" at bounding box center [484, 211] width 873 height 339
click at [414, 327] on button "Previous" at bounding box center [409, 328] width 139 height 20
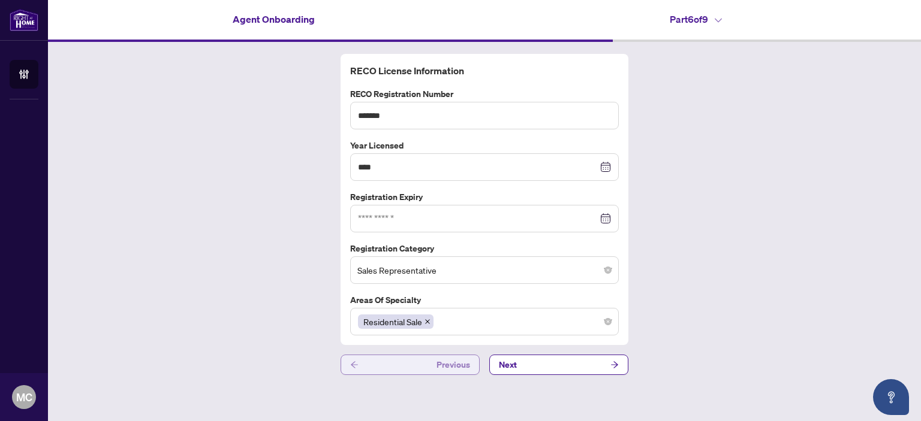
click at [420, 361] on button "Previous" at bounding box center [409, 365] width 139 height 20
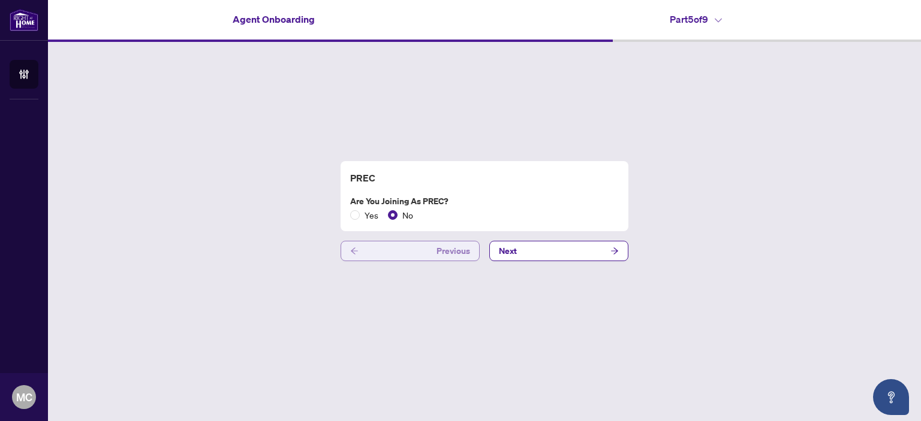
click at [410, 256] on button "Previous" at bounding box center [409, 251] width 139 height 20
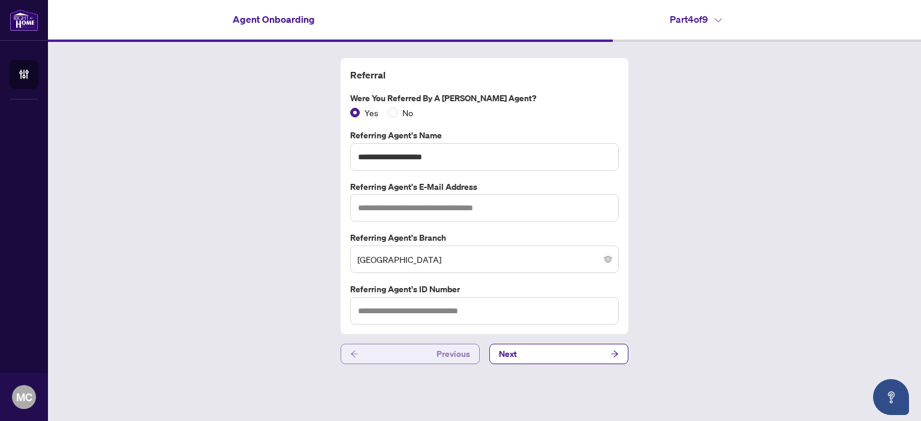
click at [417, 352] on button "Previous" at bounding box center [409, 354] width 139 height 20
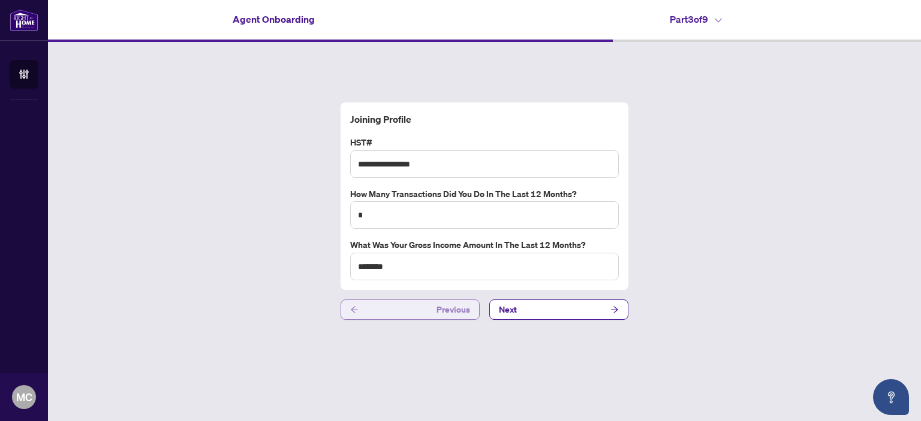
click at [412, 313] on button "Previous" at bounding box center [409, 310] width 139 height 20
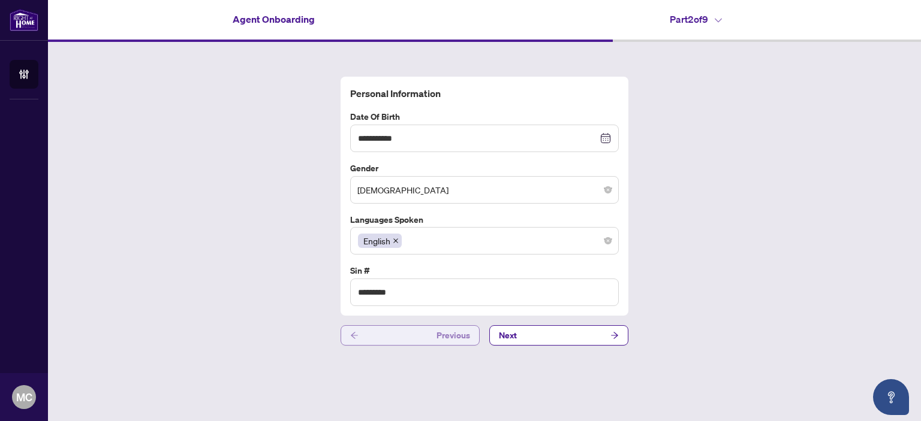
click at [413, 339] on button "Previous" at bounding box center [409, 335] width 139 height 20
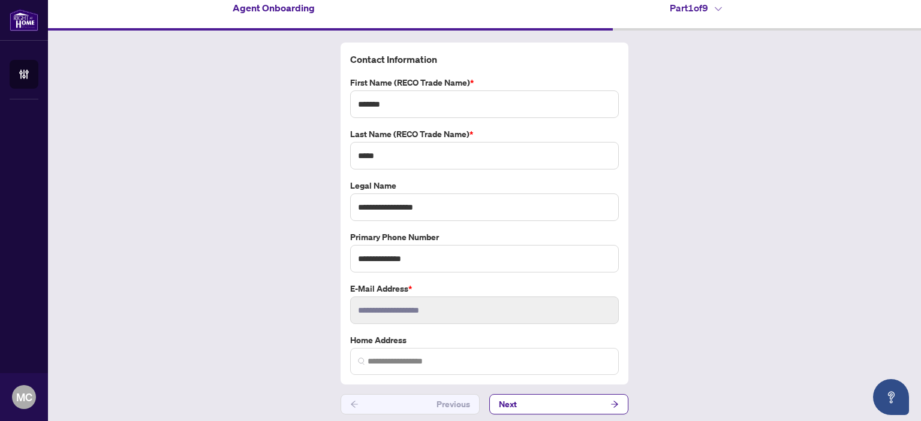
scroll to position [14, 0]
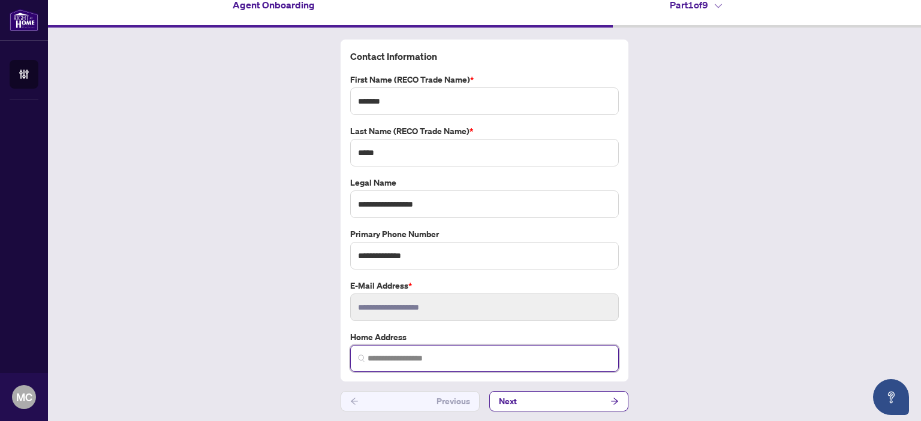
click at [367, 357] on input "search" at bounding box center [488, 358] width 243 height 13
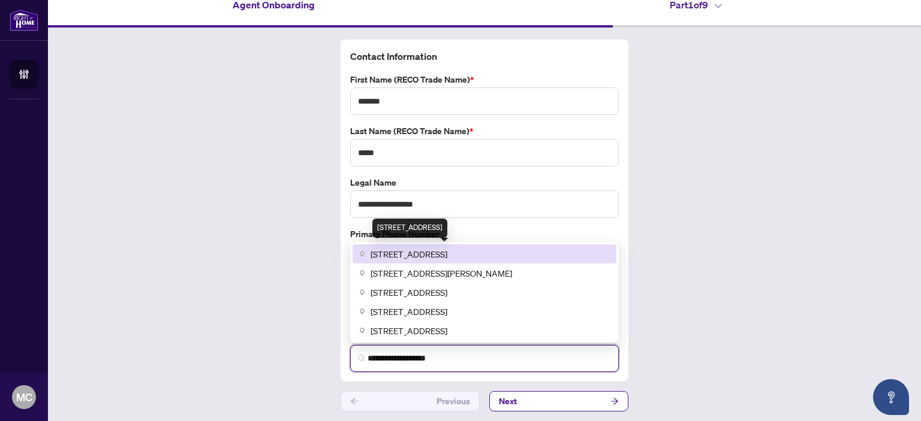
click at [447, 256] on span "[STREET_ADDRESS]" at bounding box center [408, 254] width 77 height 13
type input "**********"
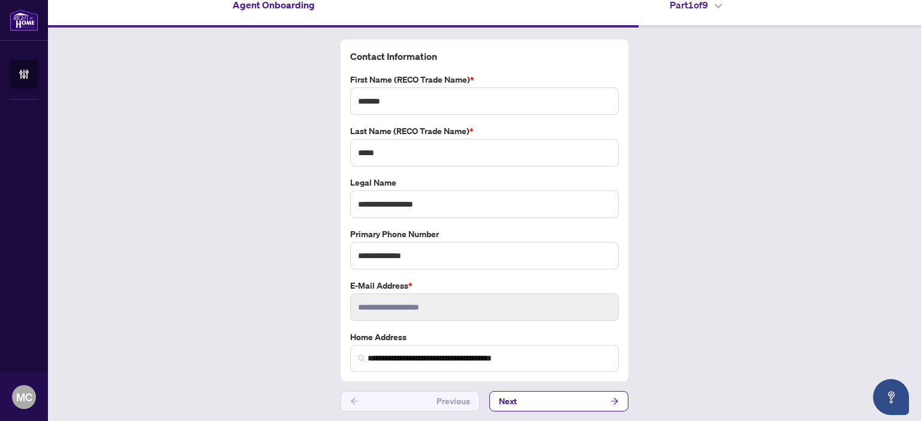
click at [726, 297] on div "**********" at bounding box center [484, 226] width 873 height 396
click at [610, 400] on icon "arrow-right" at bounding box center [614, 401] width 8 height 8
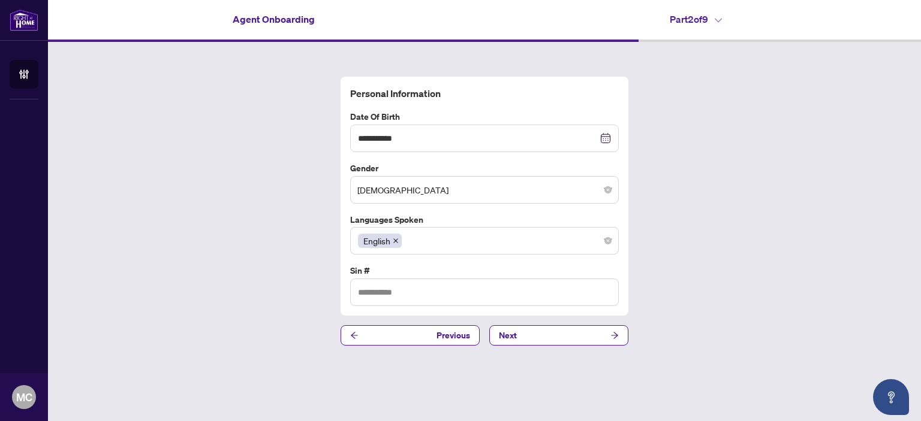
type input "*********"
click at [612, 334] on icon "arrow-right" at bounding box center [614, 335] width 8 height 8
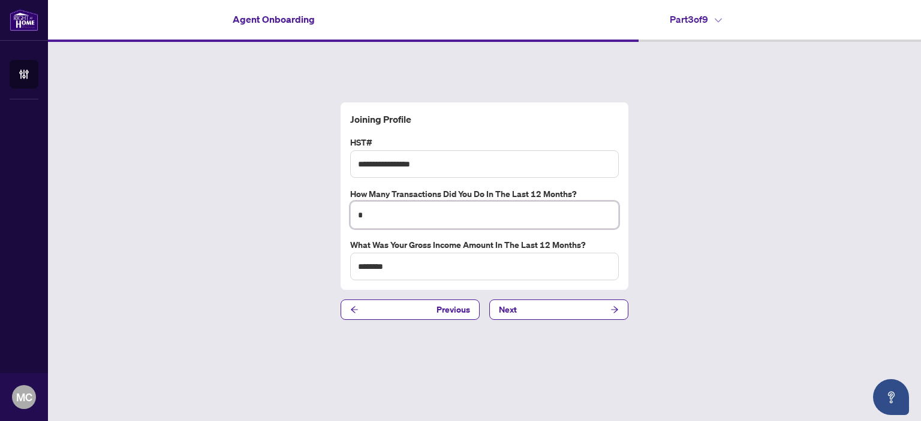
drag, startPoint x: 362, startPoint y: 216, endPoint x: 353, endPoint y: 216, distance: 9.0
click at [353, 216] on input "*" at bounding box center [484, 215] width 268 height 28
type input "*"
drag, startPoint x: 356, startPoint y: 267, endPoint x: 398, endPoint y: 270, distance: 42.1
click at [398, 270] on input "********" at bounding box center [484, 267] width 268 height 28
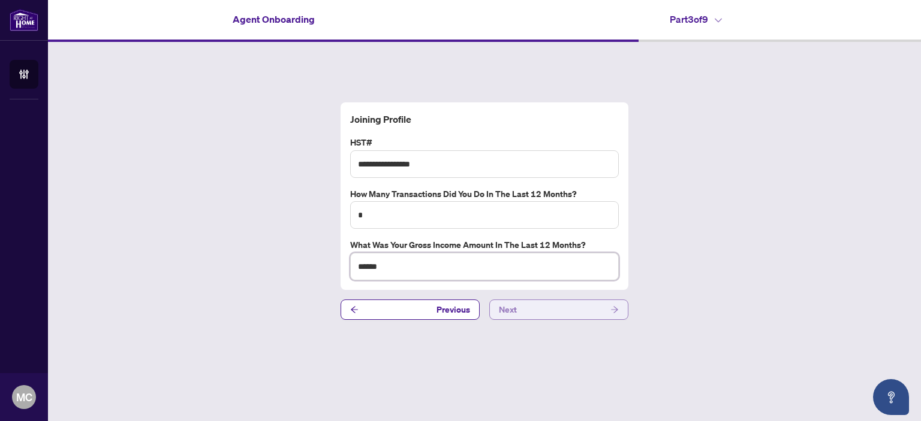
type input "******"
click at [611, 308] on icon "arrow-right" at bounding box center [614, 310] width 8 height 8
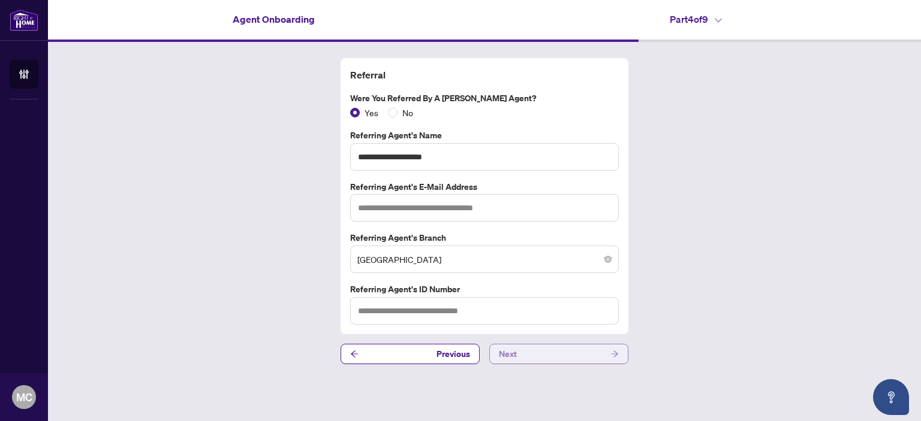
click at [579, 354] on button "Next" at bounding box center [558, 354] width 139 height 20
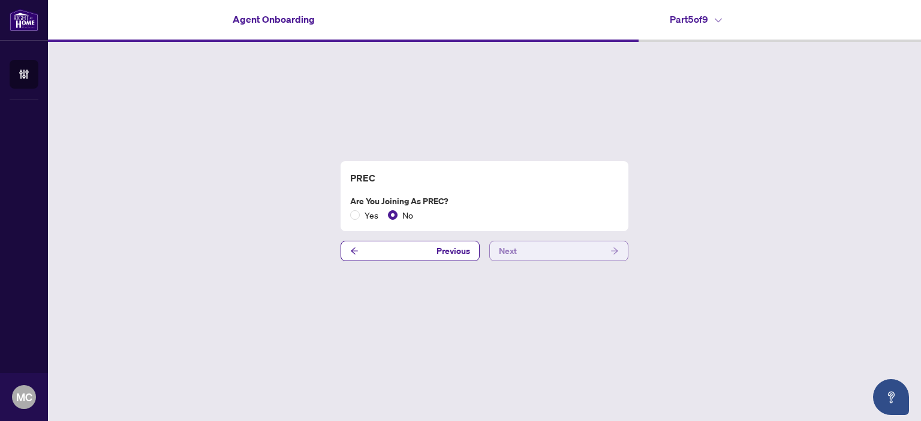
click at [585, 253] on button "Next" at bounding box center [558, 251] width 139 height 20
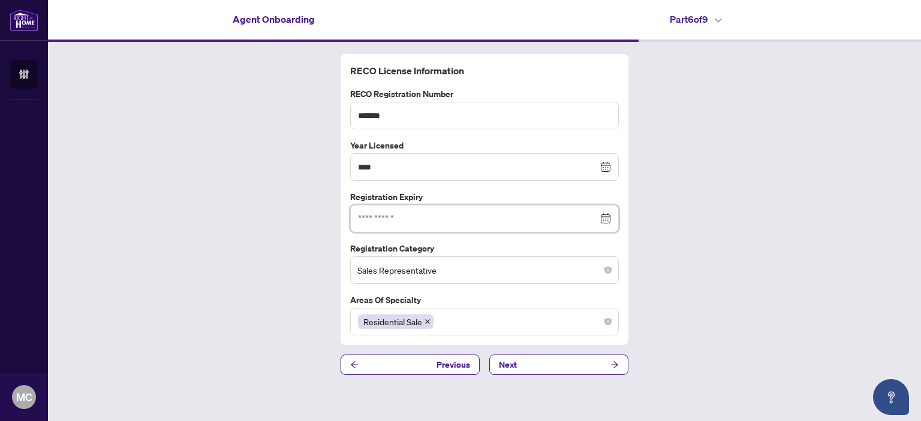
click at [372, 219] on input at bounding box center [478, 218] width 240 height 13
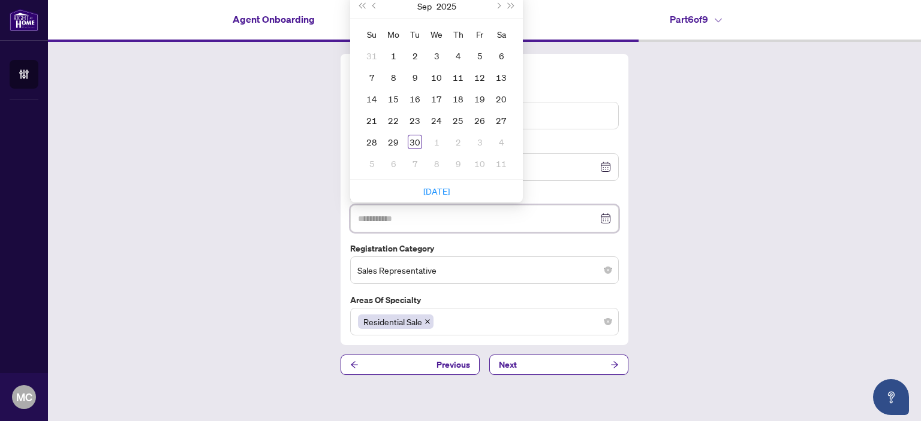
type input "**********"
click at [509, 5] on span "Next year (Control + right)" at bounding box center [511, 6] width 6 height 6
click at [377, 4] on button "Previous month (PageUp)" at bounding box center [374, 6] width 13 height 24
click at [379, 5] on button "Previous month (PageUp)" at bounding box center [374, 6] width 13 height 24
click at [379, 6] on button "Previous month (PageUp)" at bounding box center [374, 6] width 13 height 24
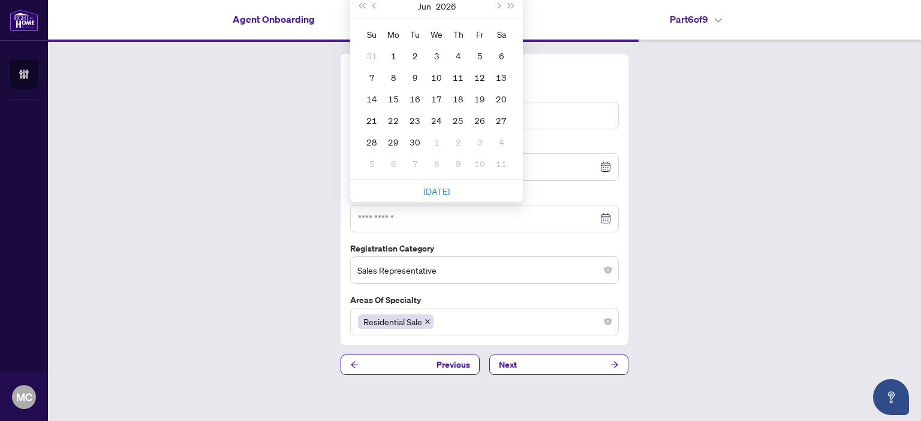
click at [381, 7] on div "[DATE]" at bounding box center [436, 6] width 173 height 25
click at [382, 7] on div "[DATE]" at bounding box center [436, 6] width 109 height 24
click at [376, 5] on span "Previous month (PageUp)" at bounding box center [375, 6] width 6 height 6
click at [375, 5] on span "Previous month (PageUp)" at bounding box center [375, 6] width 6 height 6
type input "**********"
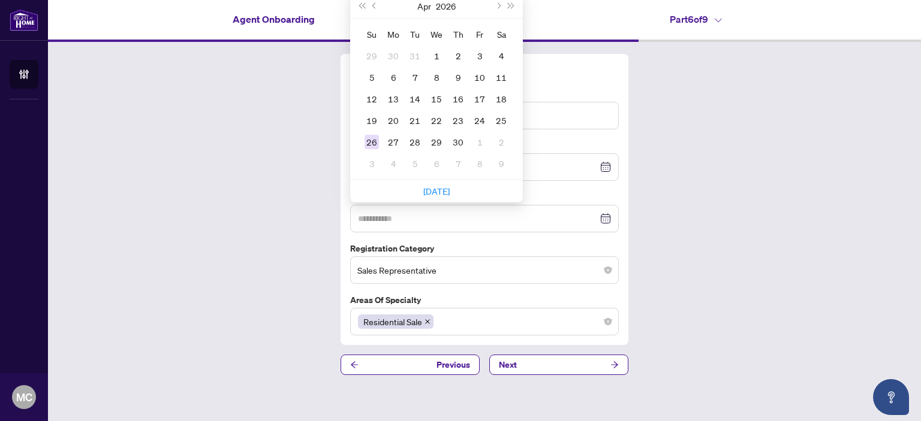
click at [369, 142] on div "26" at bounding box center [371, 142] width 14 height 14
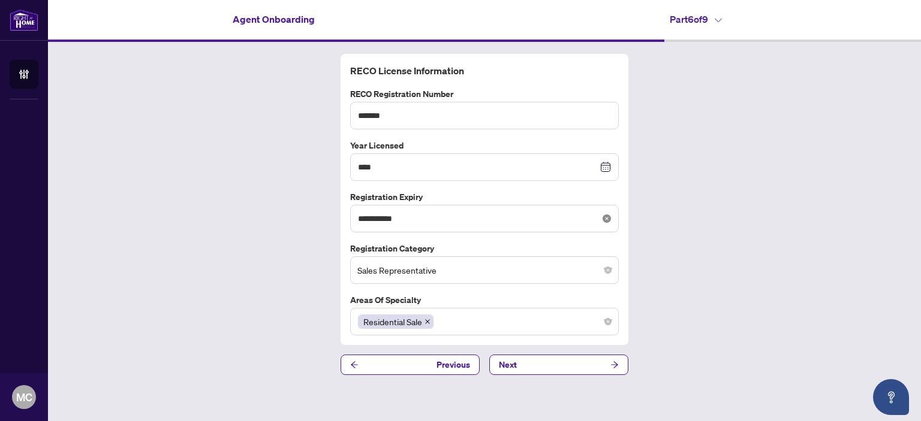
click at [607, 218] on icon "close-circle" at bounding box center [606, 219] width 8 height 8
click at [370, 219] on input at bounding box center [478, 218] width 240 height 13
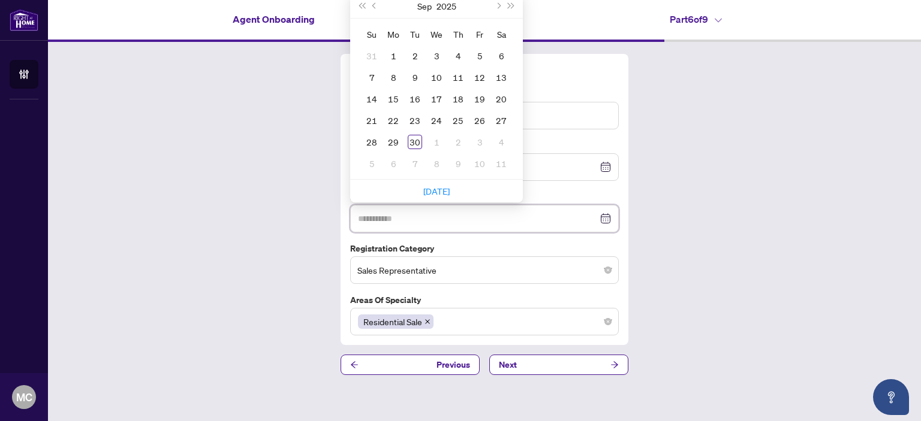
type input "**********"
click at [511, 3] on span "Next year (Control + right)" at bounding box center [511, 6] width 6 height 6
click at [363, 5] on span "Last year (Control + left)" at bounding box center [361, 6] width 6 height 6
click at [512, 4] on span "Next year (Control + right)" at bounding box center [511, 6] width 6 height 6
click at [372, 4] on button "Previous month (PageUp)" at bounding box center [374, 6] width 13 height 24
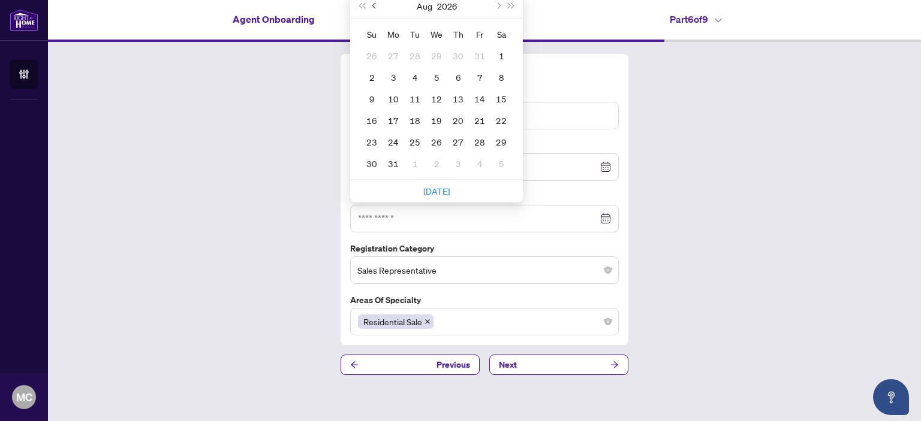
click at [372, 4] on button "Previous month (PageUp)" at bounding box center [374, 6] width 13 height 24
type input "**********"
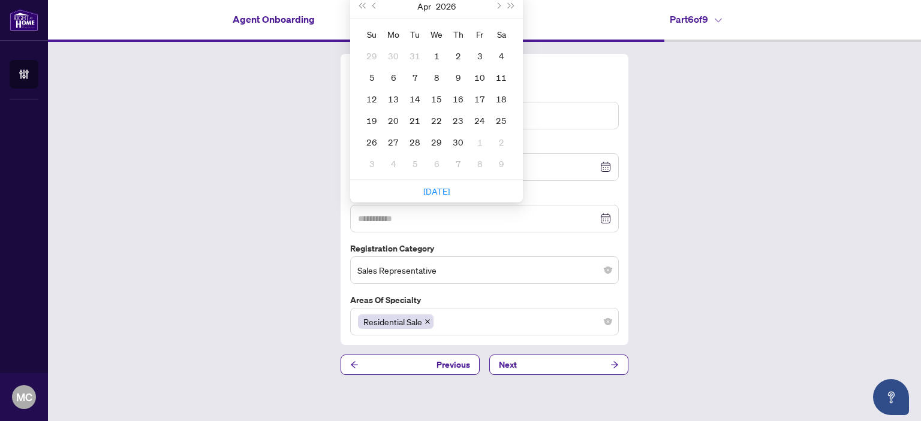
click at [454, 71] on div "9" at bounding box center [458, 77] width 14 height 14
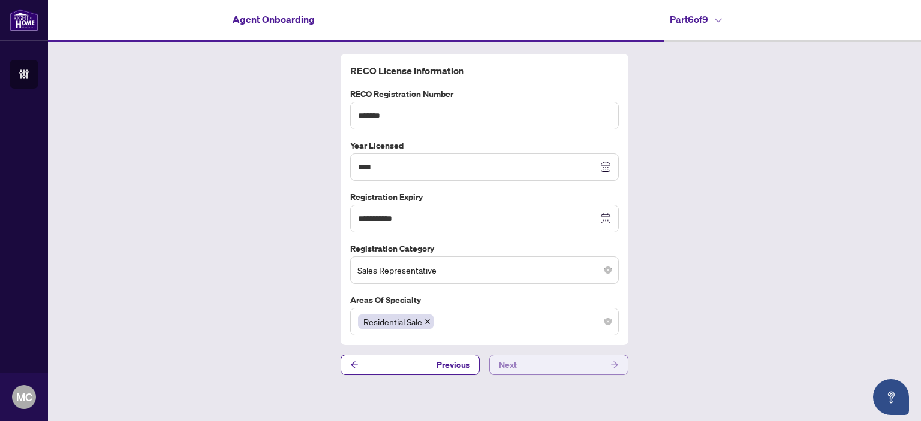
click at [552, 361] on button "Next" at bounding box center [558, 365] width 139 height 20
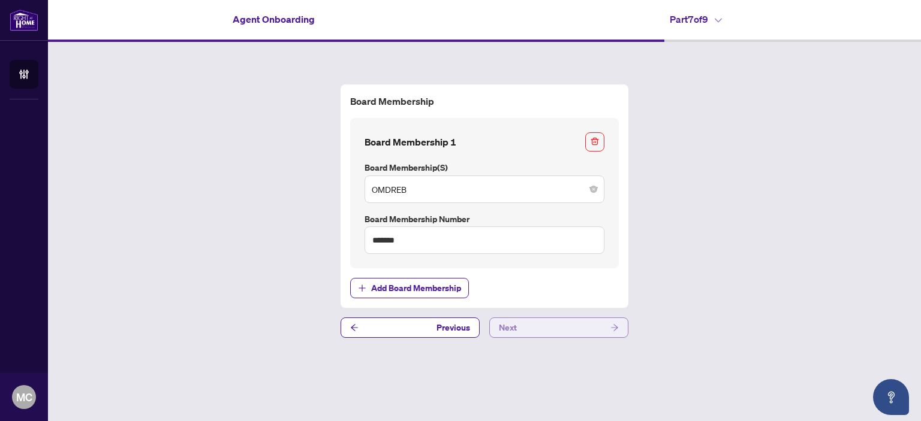
click at [562, 328] on button "Next" at bounding box center [558, 328] width 139 height 20
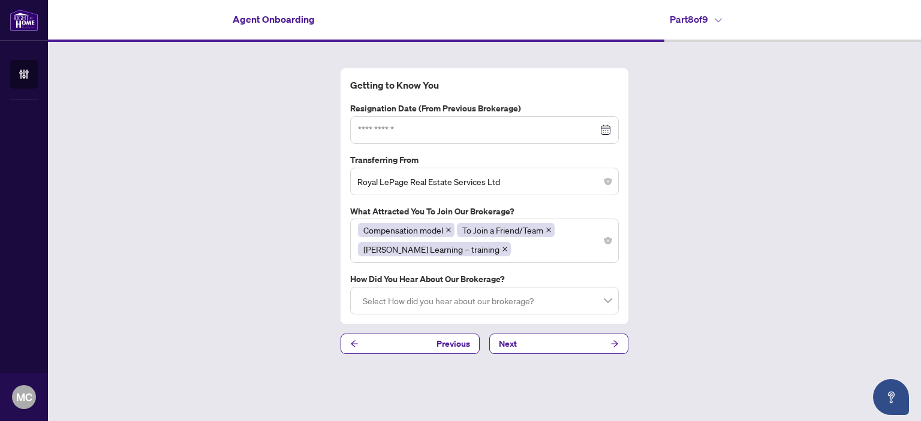
click at [608, 132] on div at bounding box center [484, 129] width 253 height 13
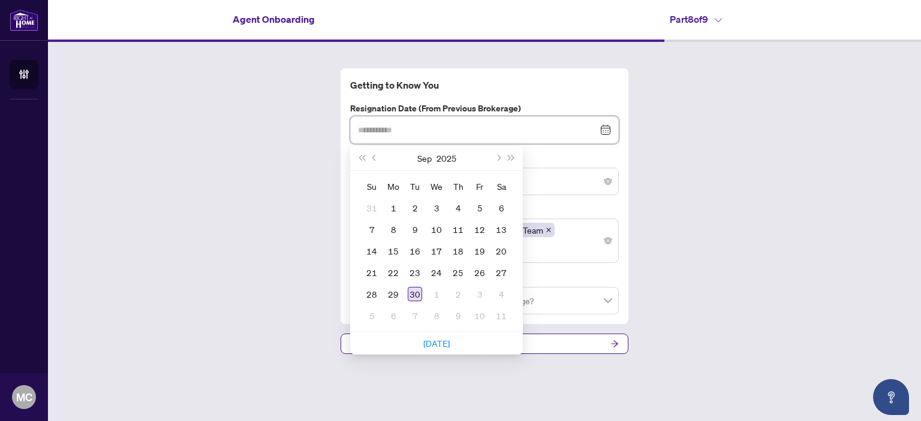
type input "**********"
click at [415, 297] on div "30" at bounding box center [415, 294] width 14 height 14
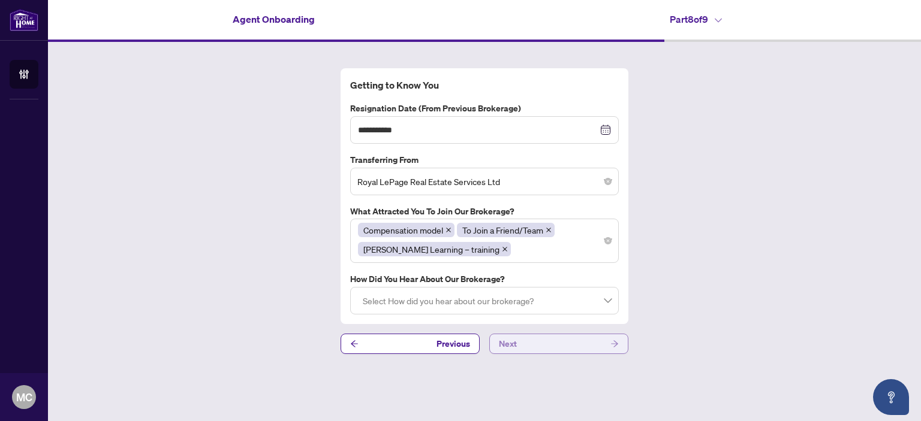
click at [613, 343] on icon "arrow-right" at bounding box center [614, 344] width 7 height 7
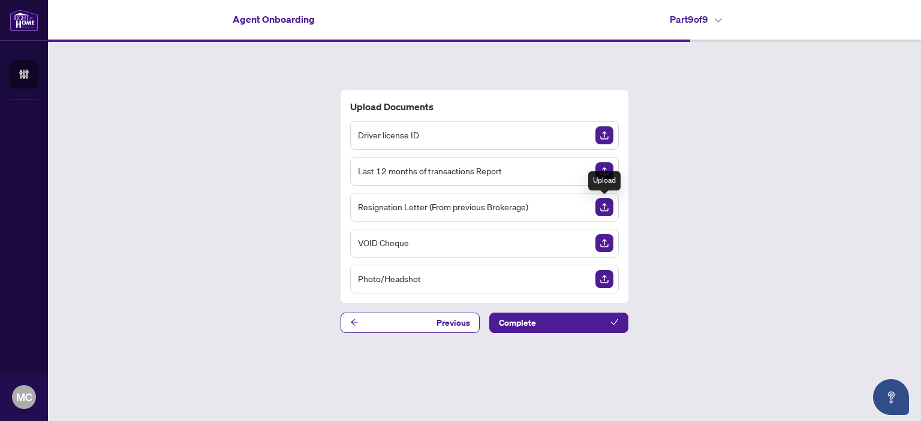
click at [602, 209] on img "Upload Document" at bounding box center [604, 207] width 18 height 18
